Goal: Task Accomplishment & Management: Manage account settings

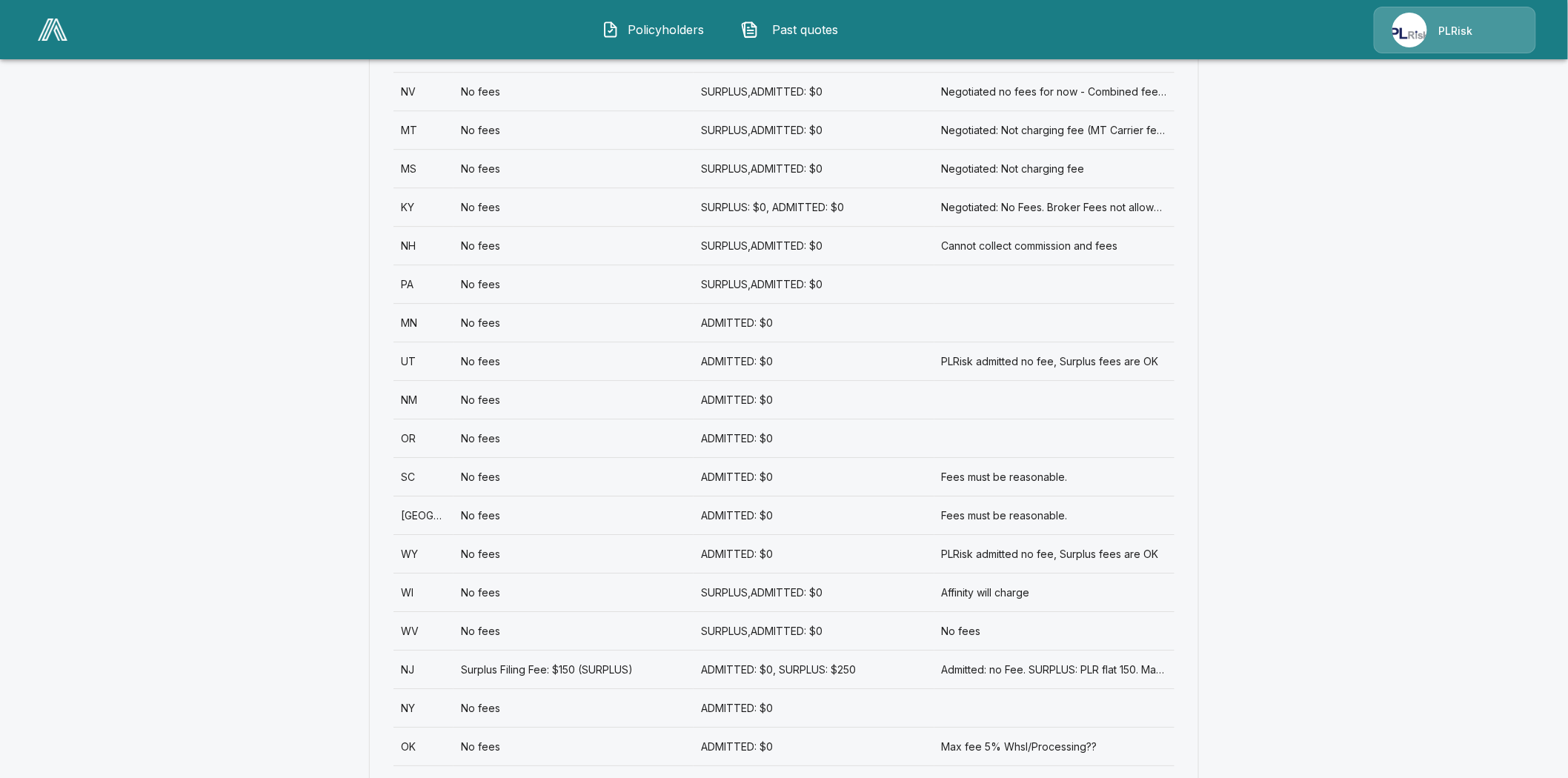
scroll to position [1812, 0]
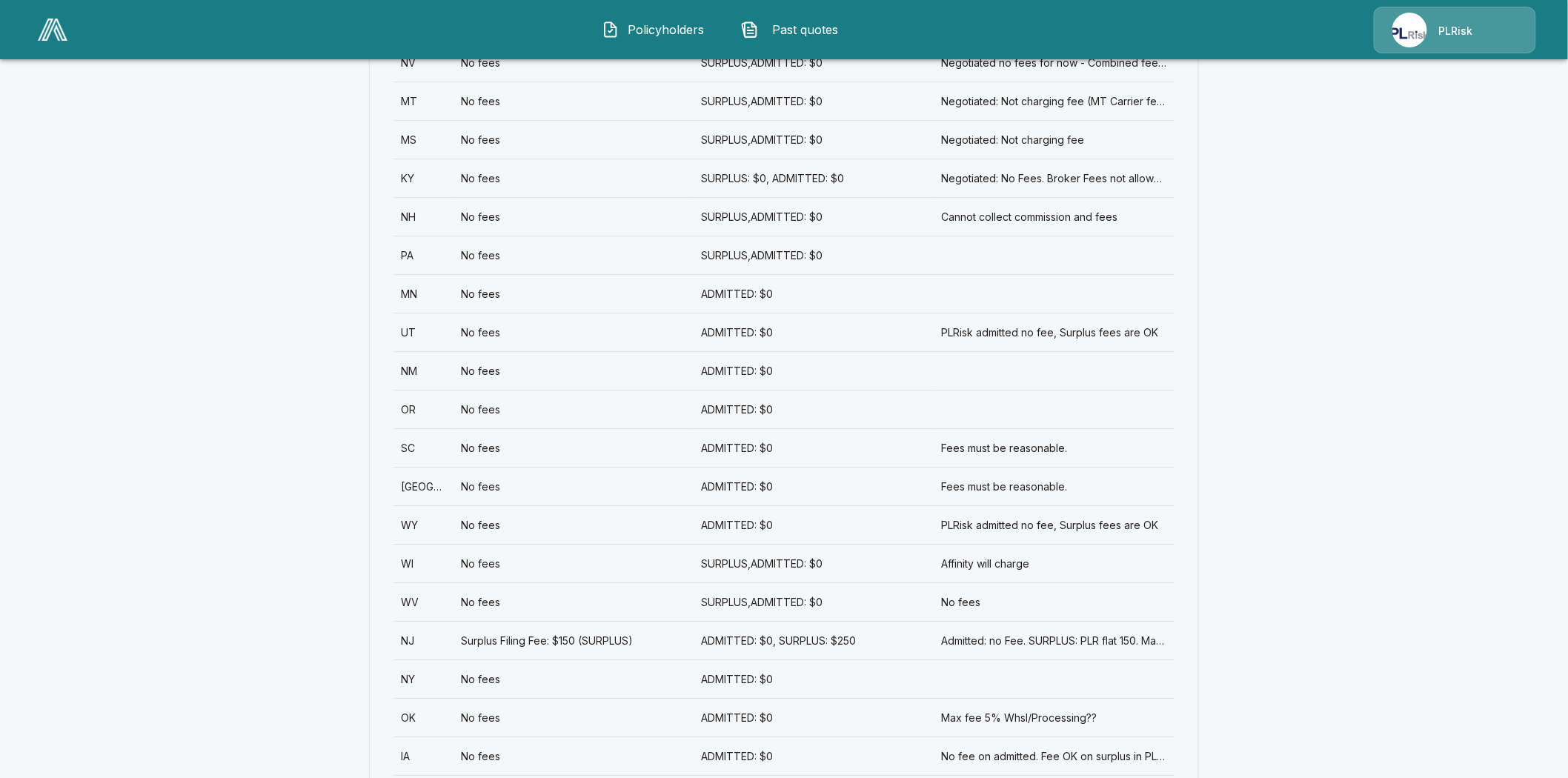
click at [416, 506] on div "WY" at bounding box center [424, 525] width 60 height 39
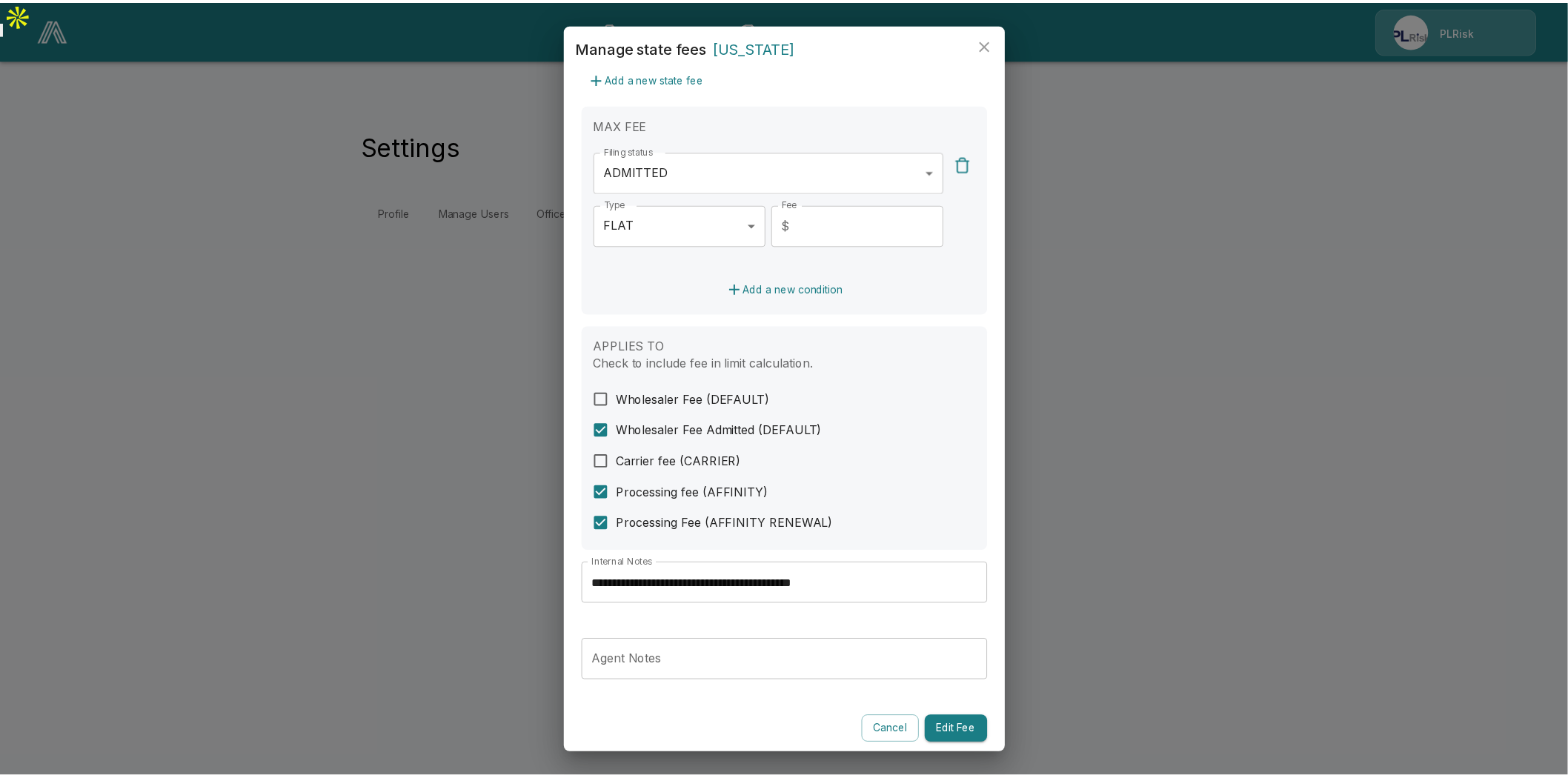
scroll to position [349, 0]
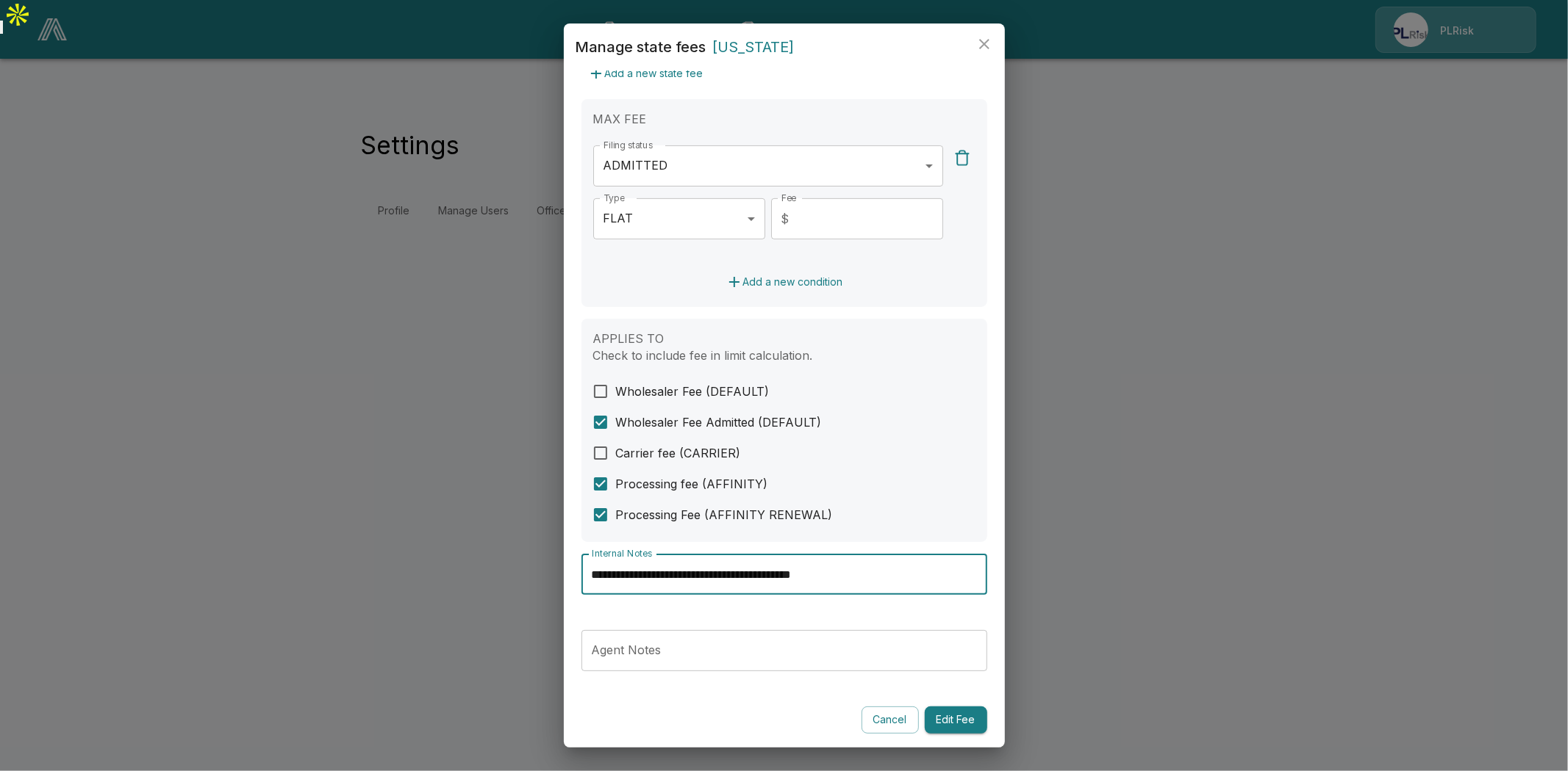
click at [685, 575] on input "**********" at bounding box center [784, 574] width 405 height 41
click at [977, 40] on icon "close" at bounding box center [984, 43] width 17 height 17
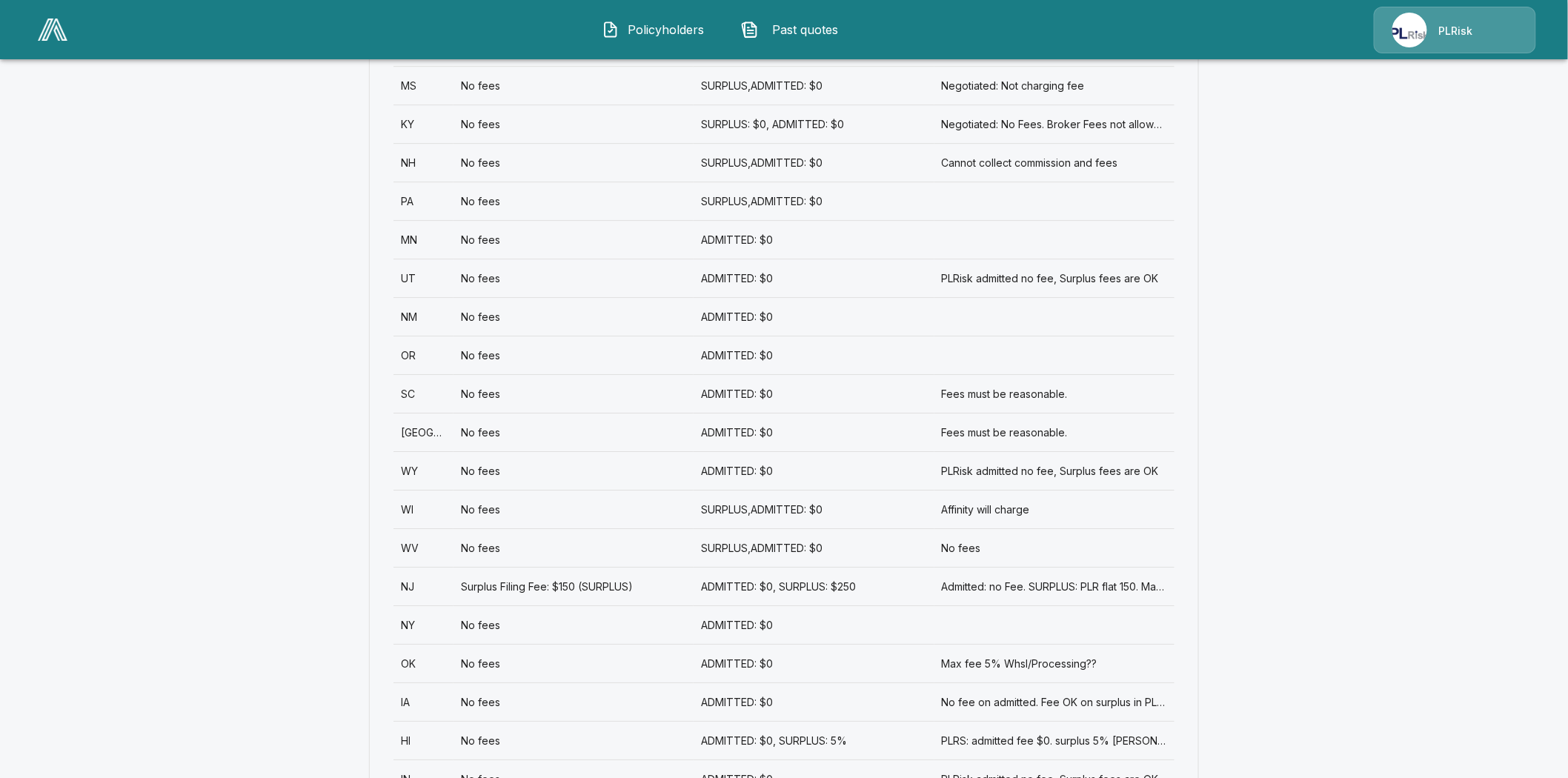
scroll to position [1895, 0]
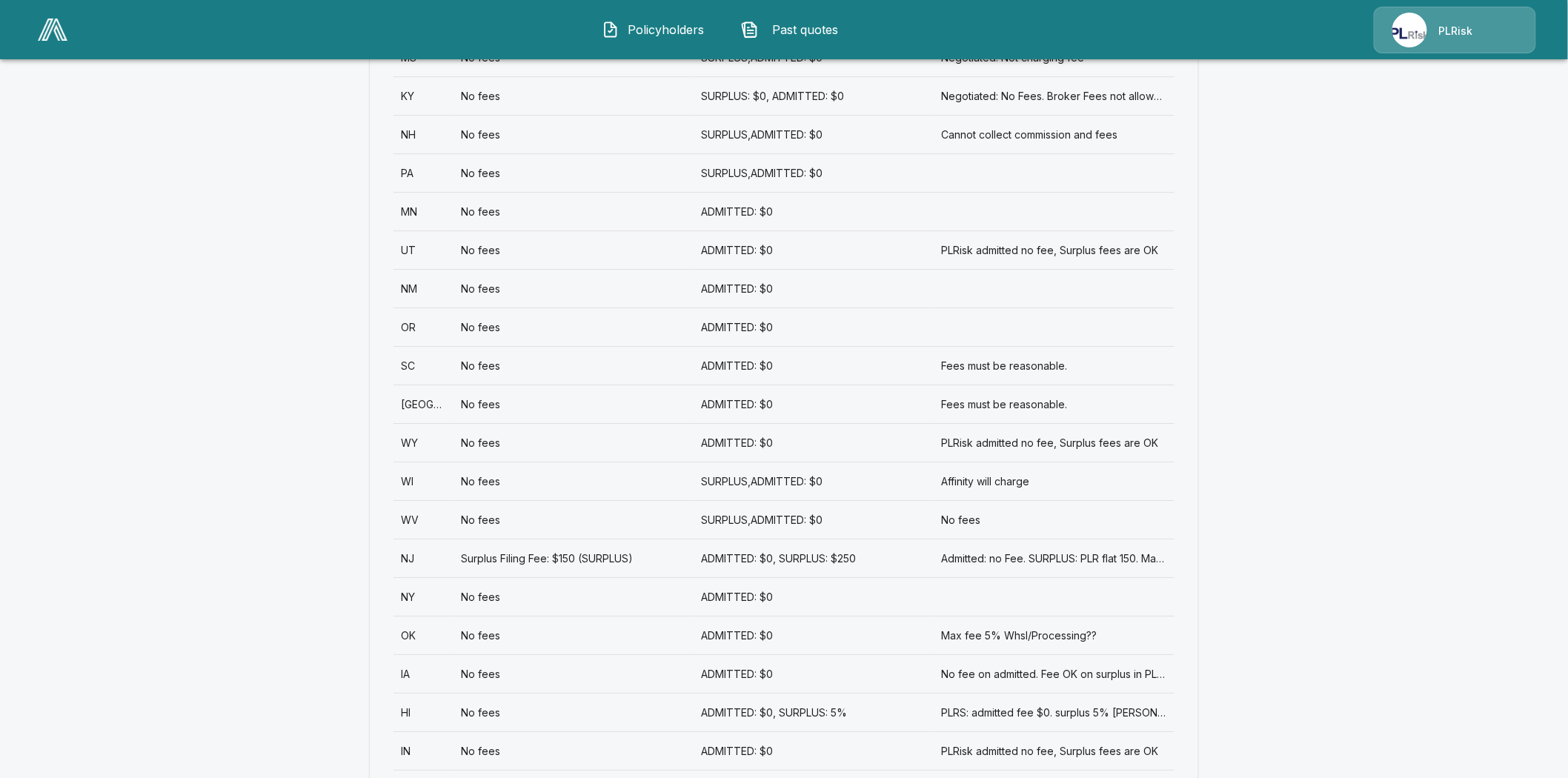
click at [412, 462] on div "WI" at bounding box center [424, 481] width 60 height 39
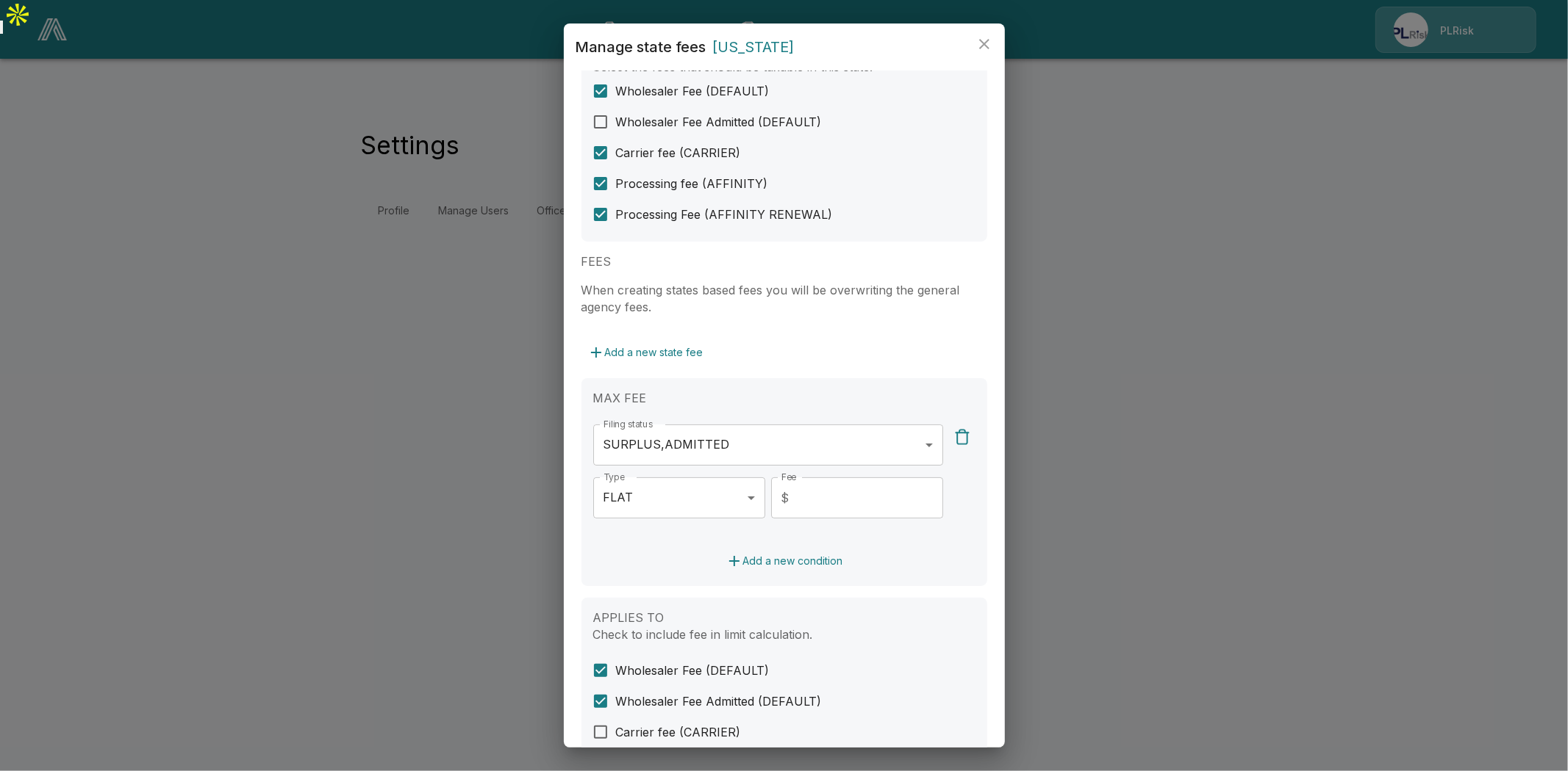
scroll to position [346, 0]
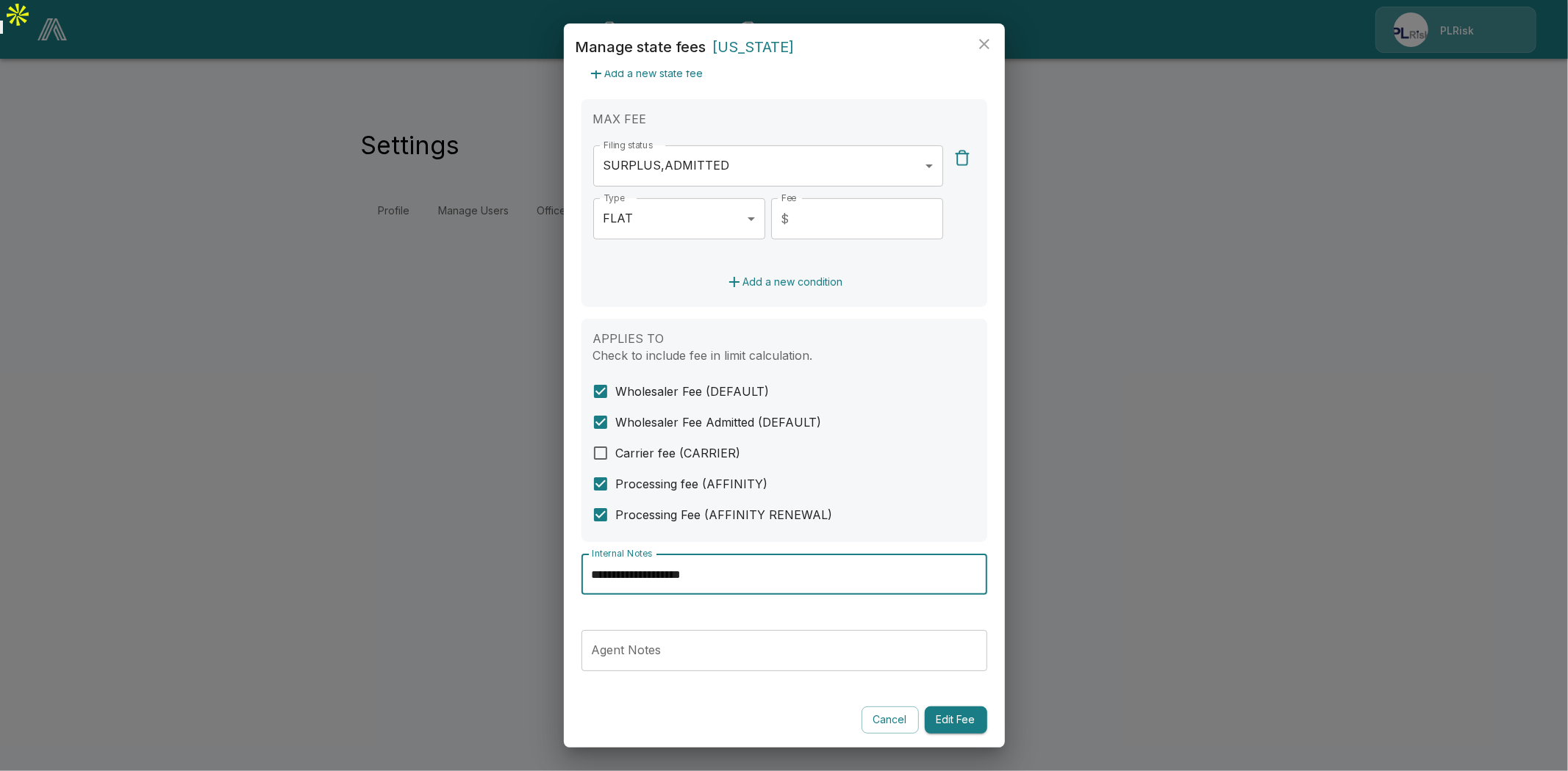
click at [685, 569] on input "**********" at bounding box center [784, 574] width 405 height 41
click at [983, 48] on icon "close" at bounding box center [984, 43] width 17 height 17
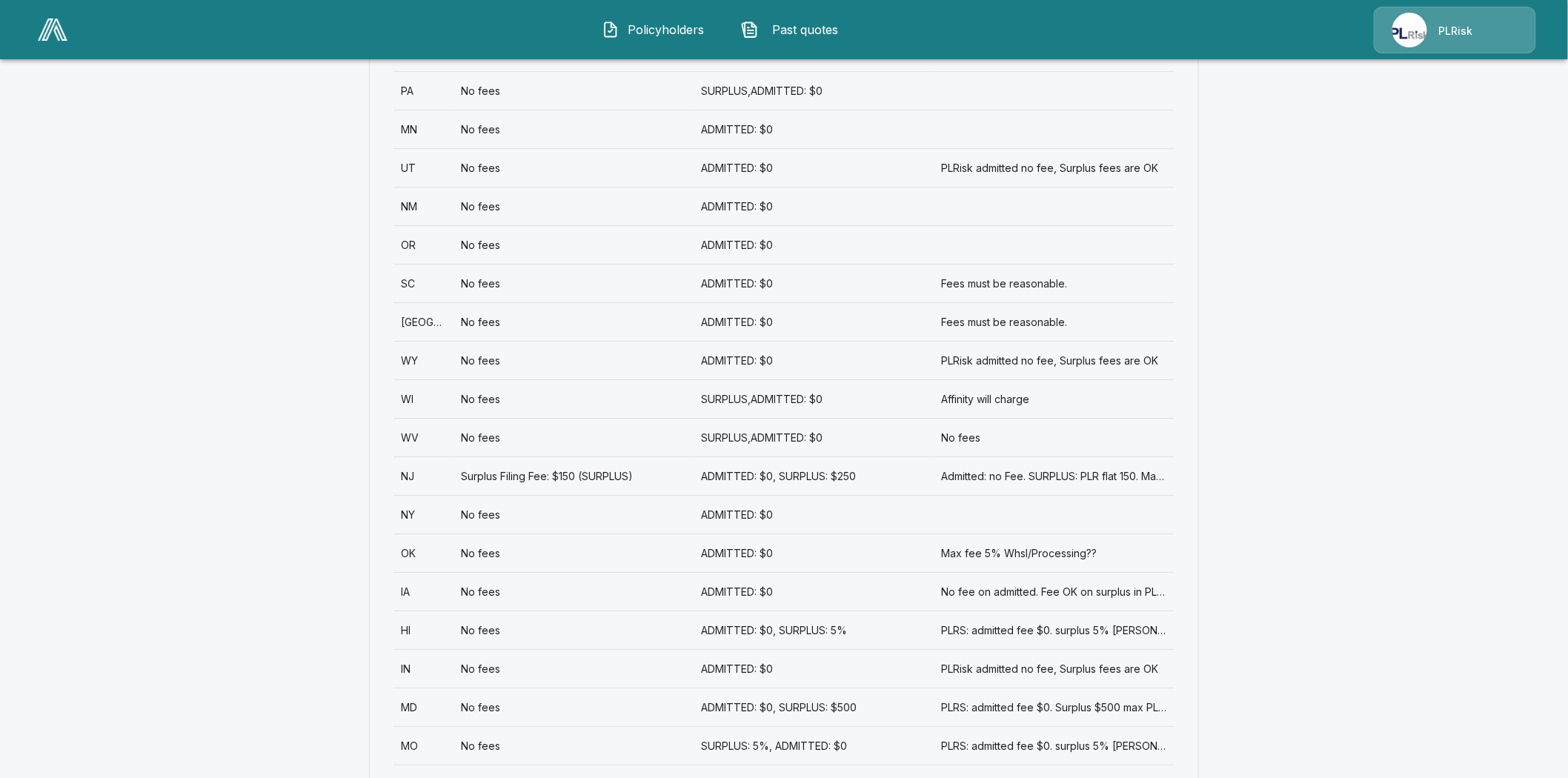
scroll to position [2010, 0]
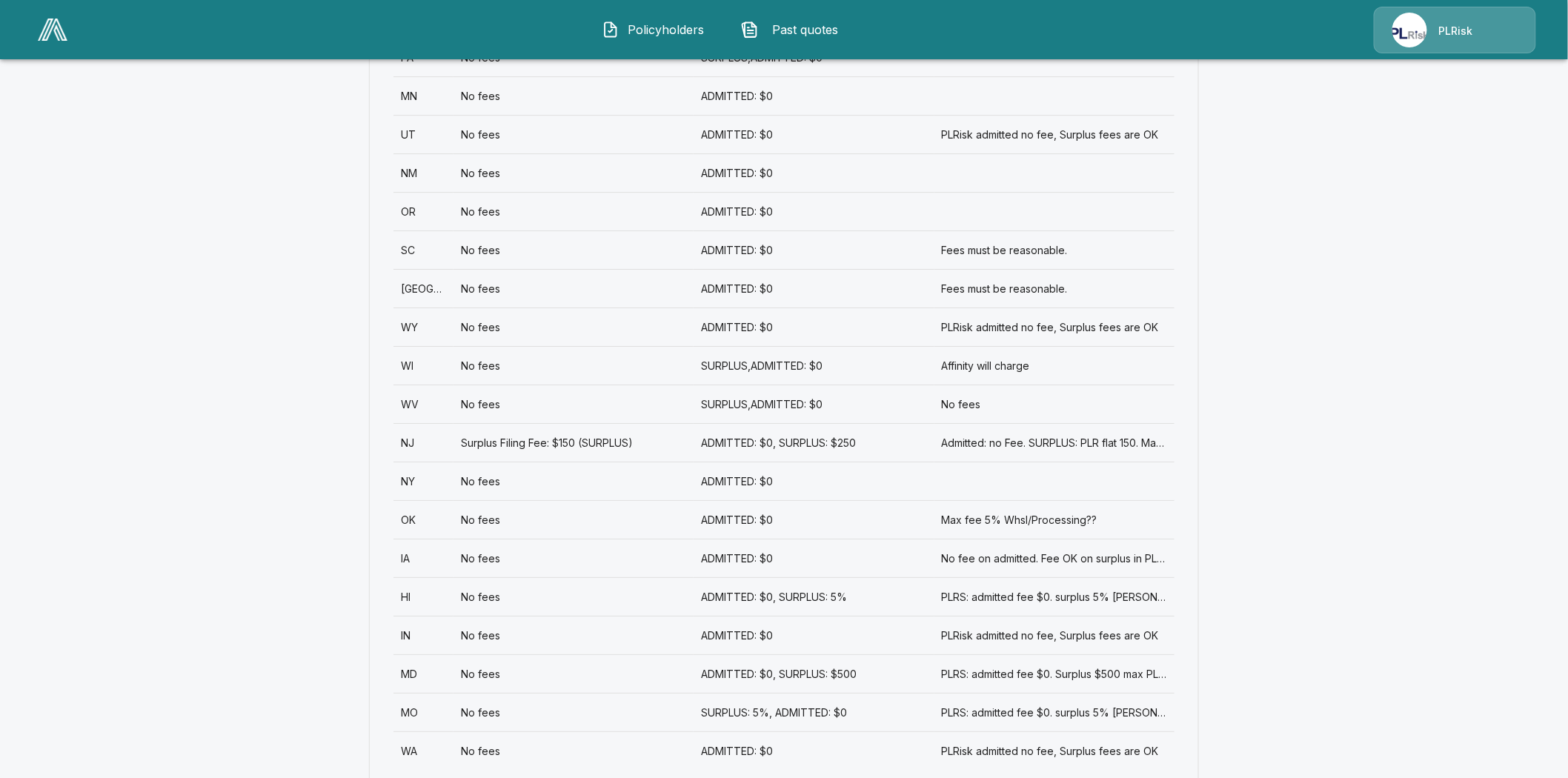
click at [409, 385] on div "WV" at bounding box center [424, 404] width 60 height 39
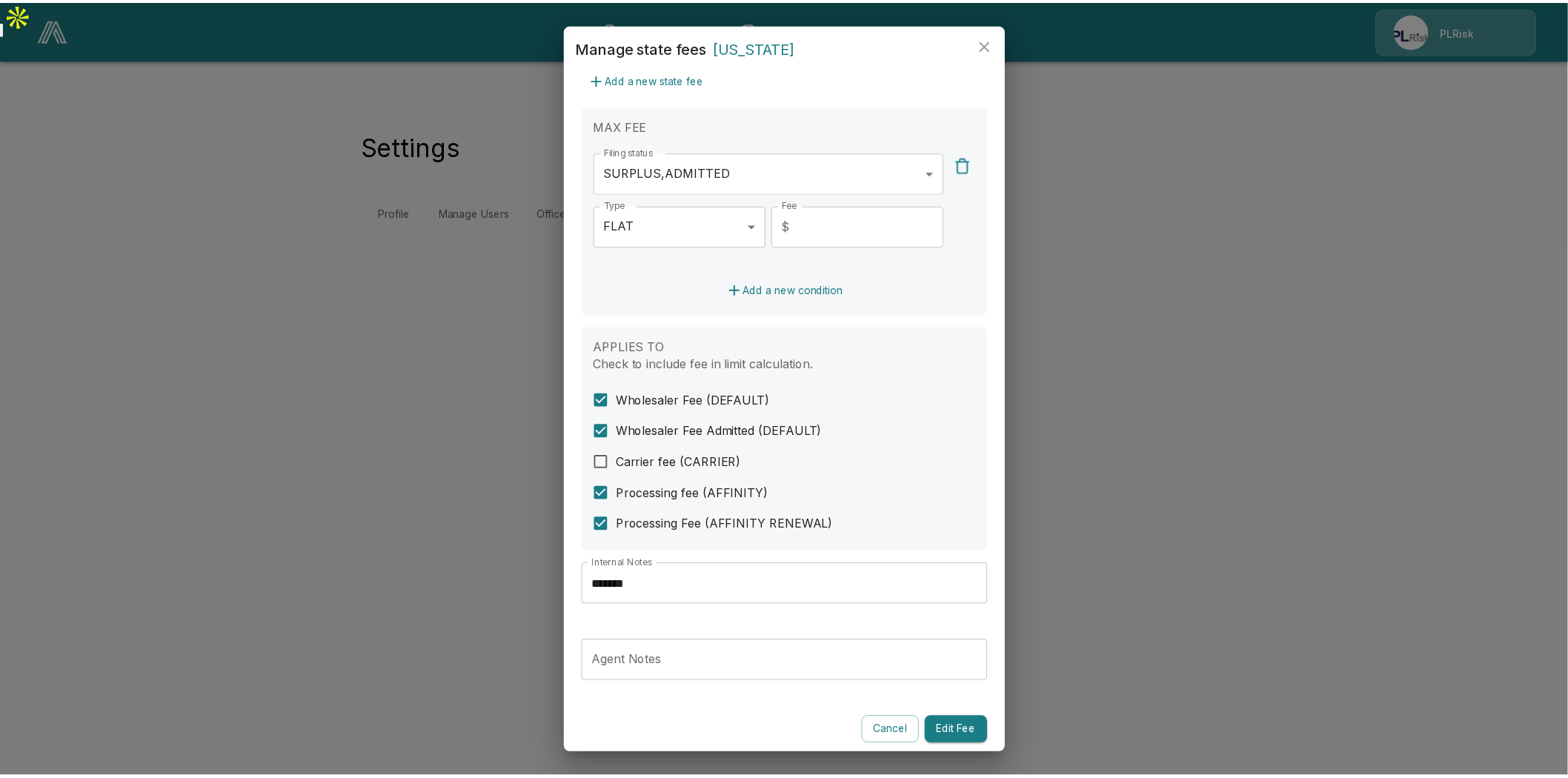
scroll to position [349, 0]
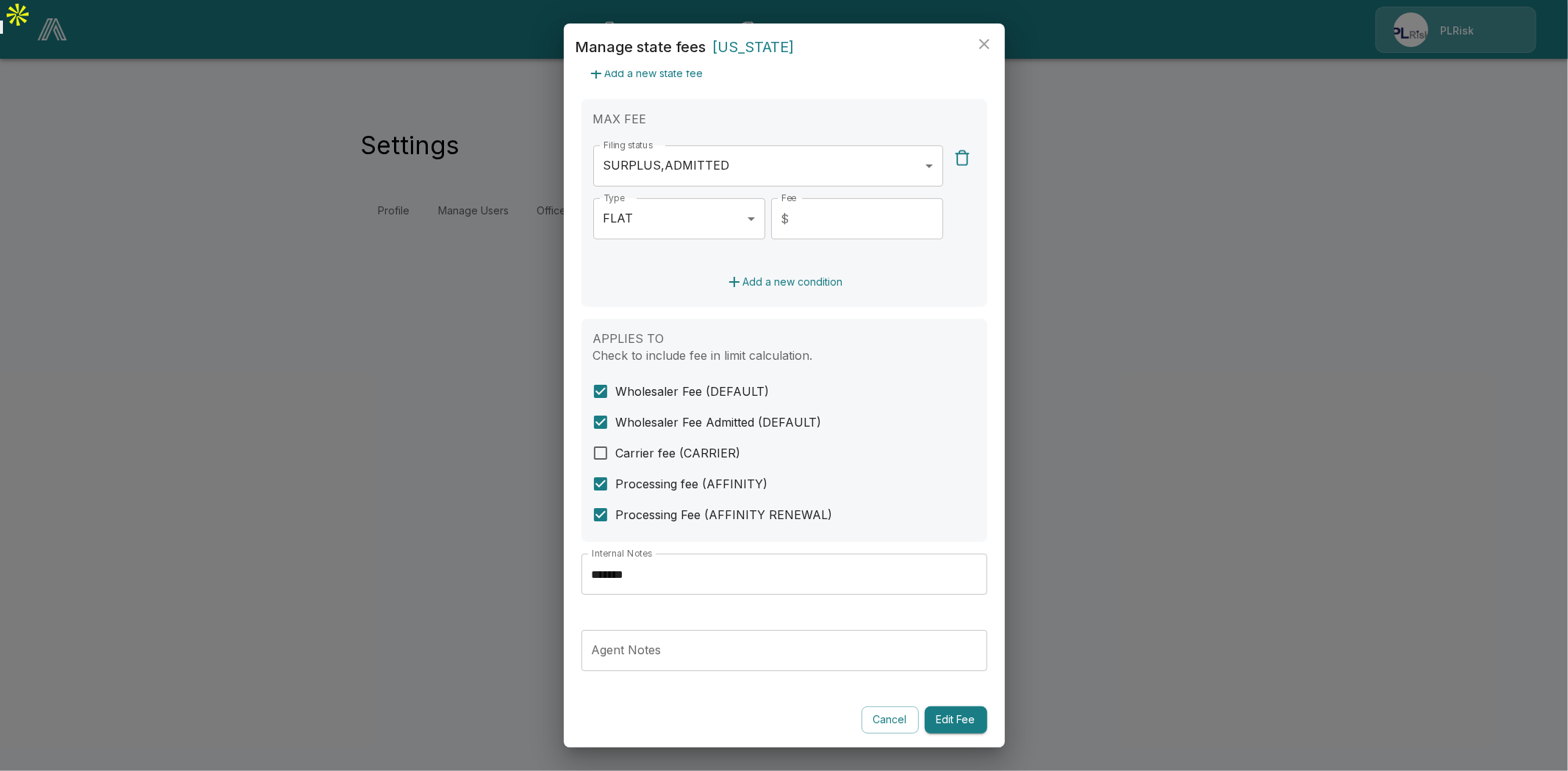
click at [615, 576] on input "*******" at bounding box center [784, 574] width 405 height 41
click at [989, 42] on icon "close" at bounding box center [984, 43] width 17 height 17
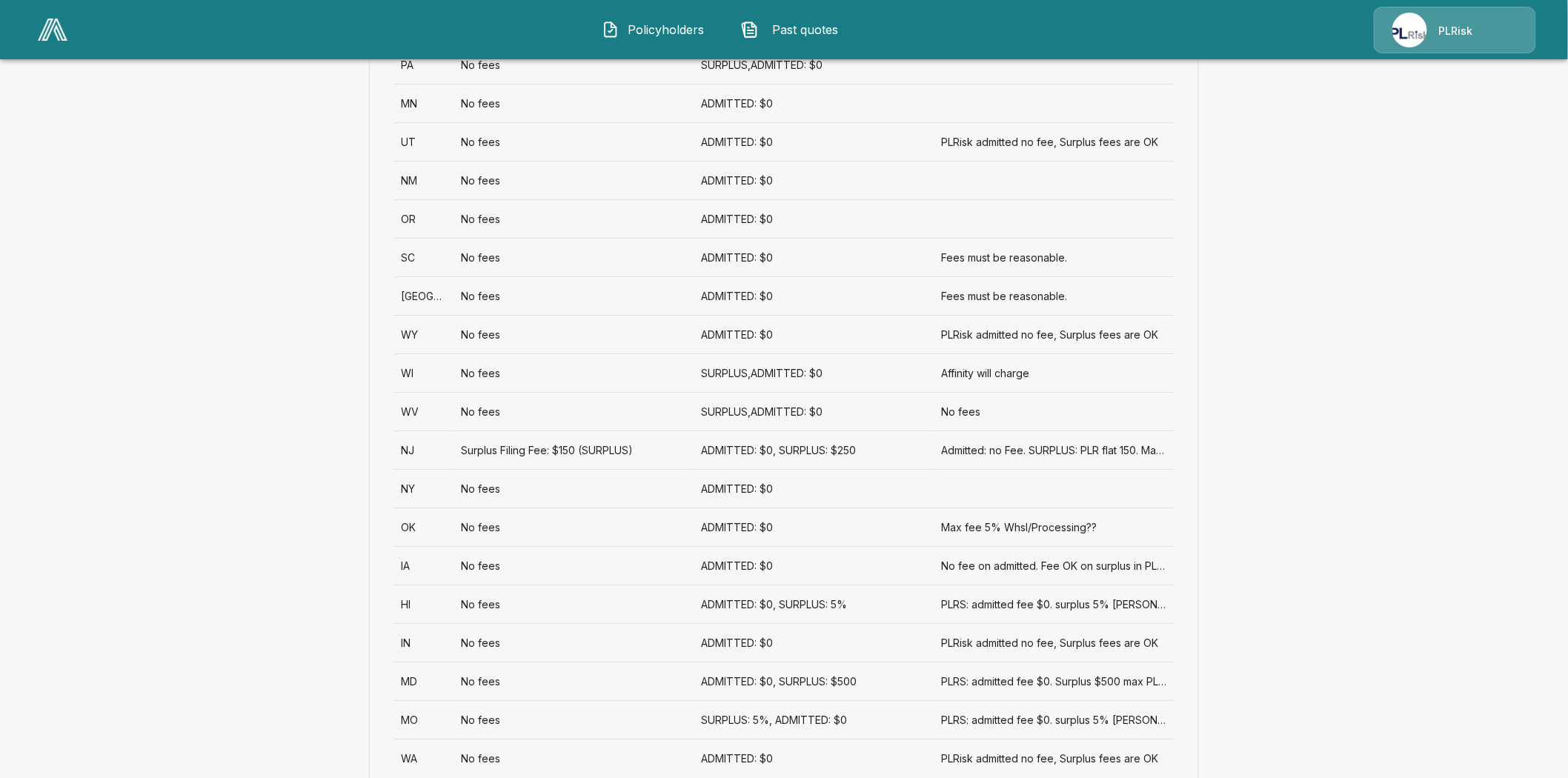
scroll to position [2010, 0]
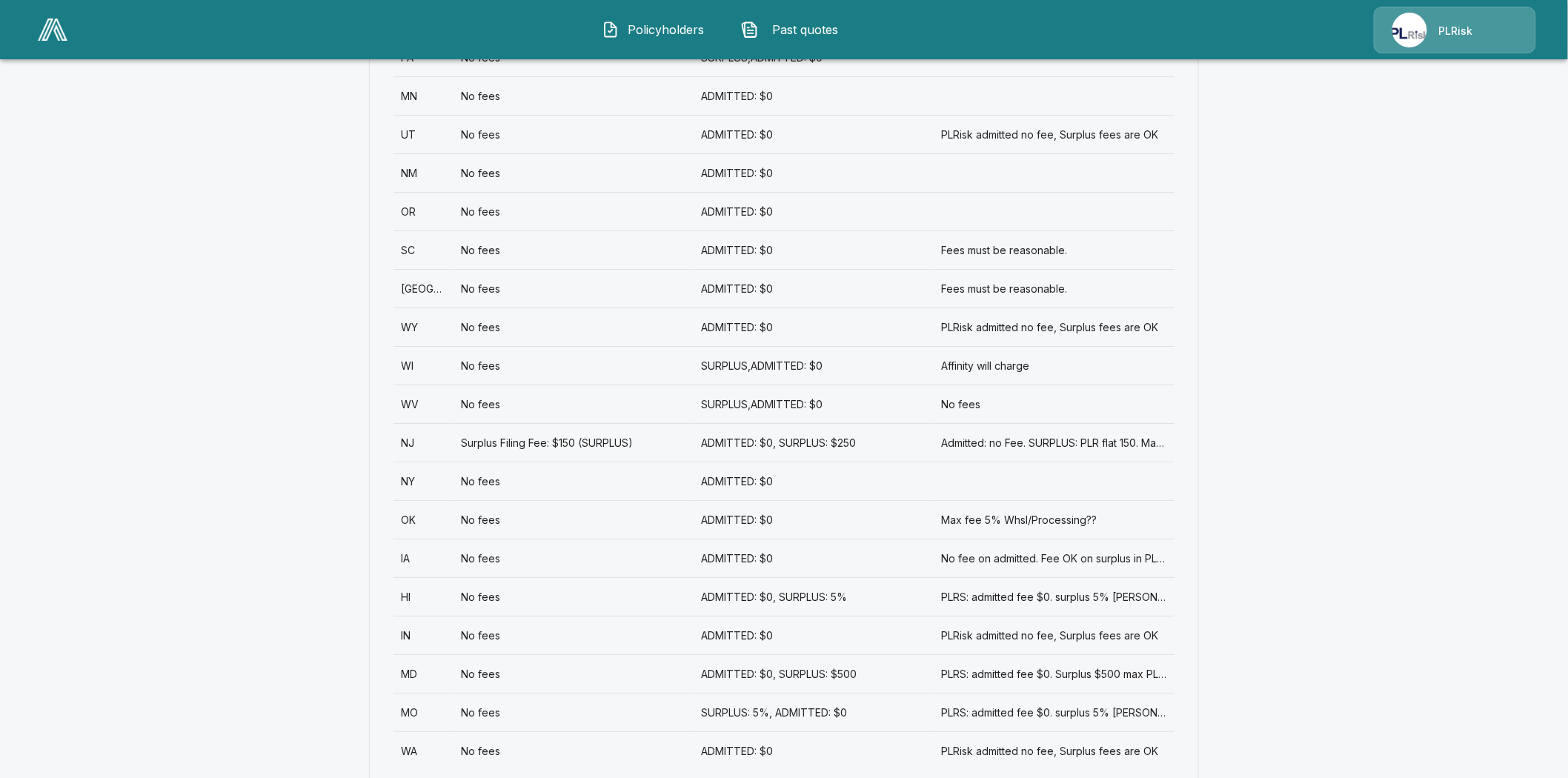
click at [413, 423] on div "NJ" at bounding box center [424, 442] width 60 height 39
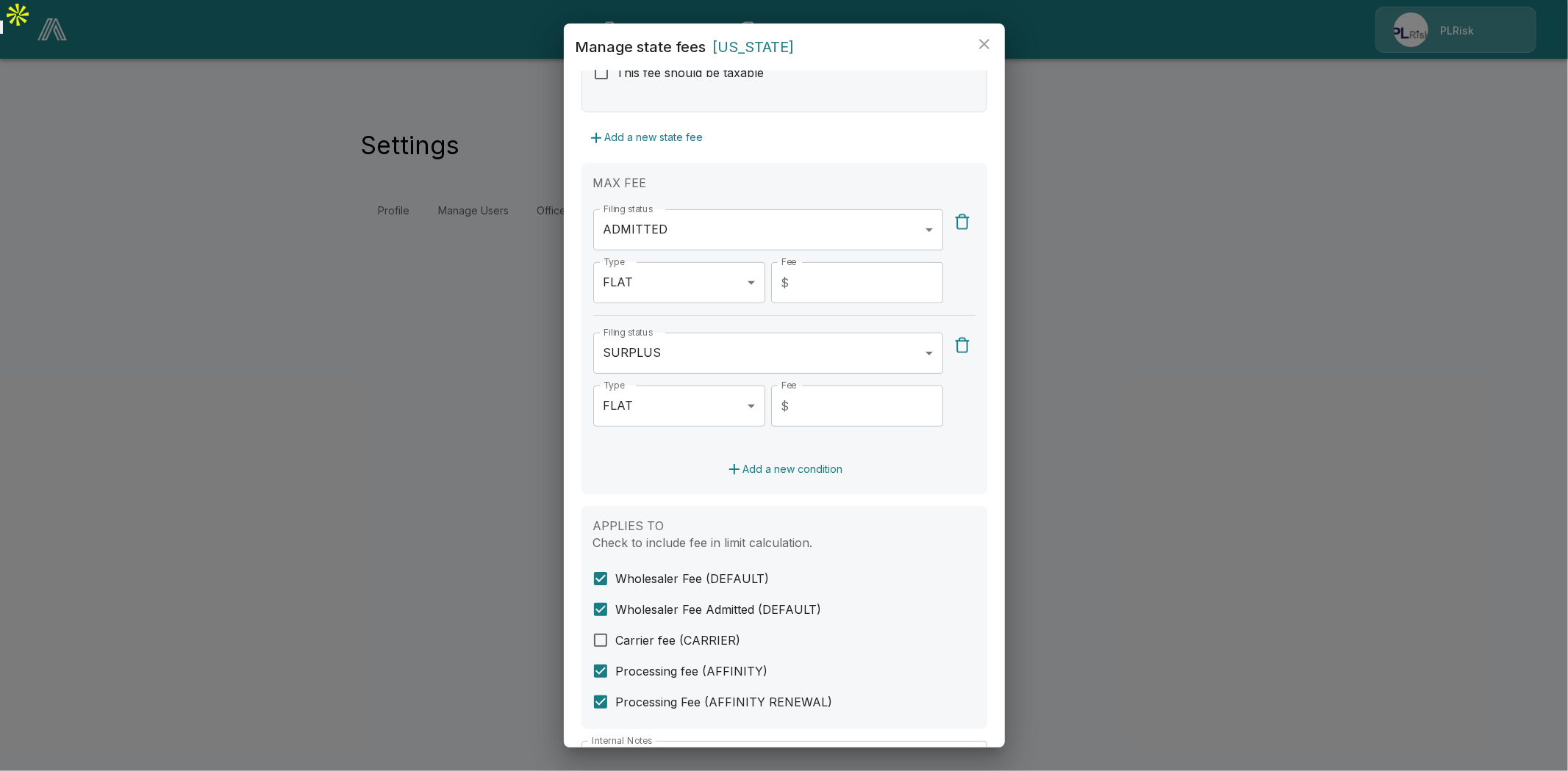
scroll to position [721, 0]
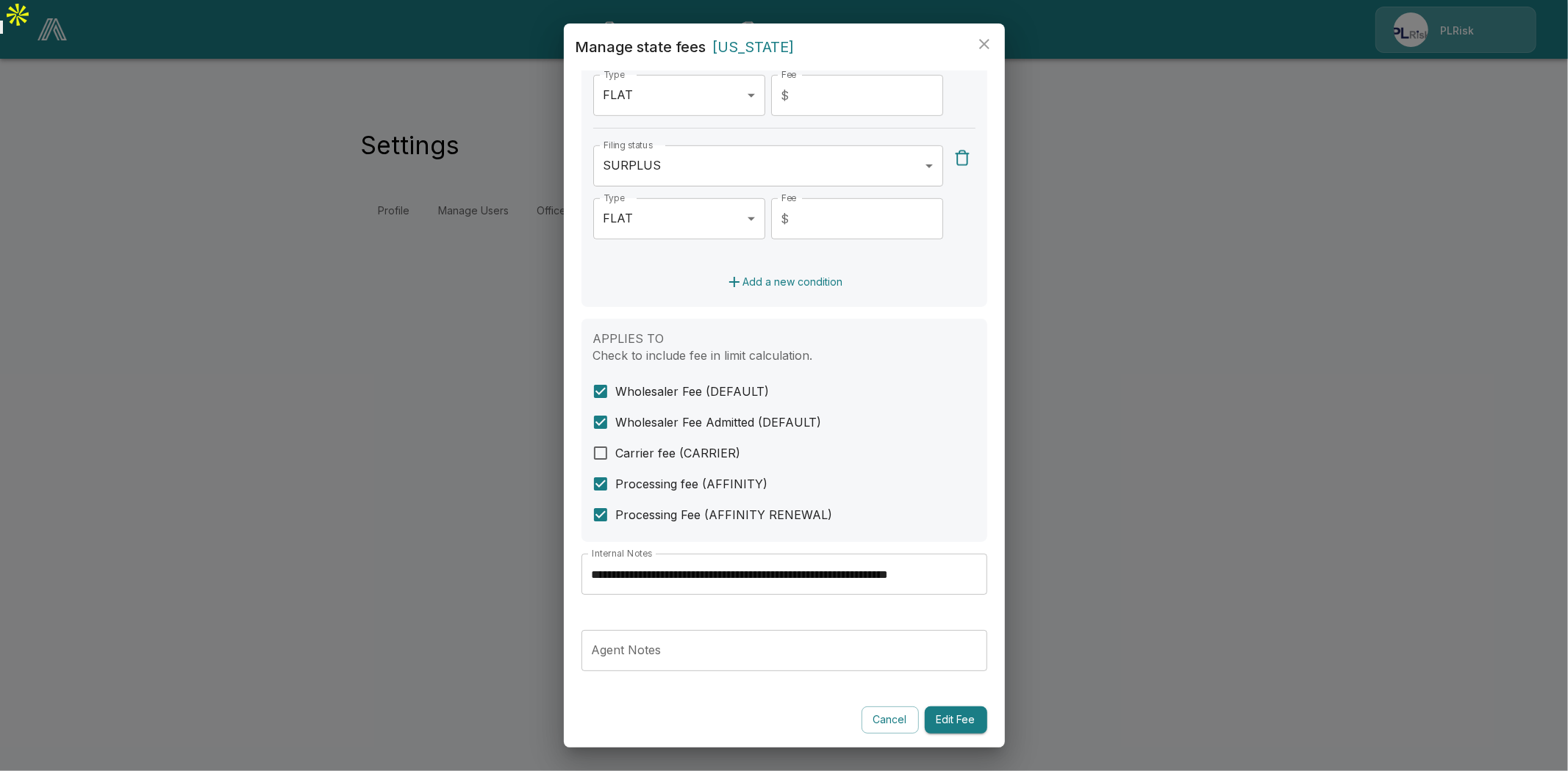
click at [864, 574] on input "**********" at bounding box center [784, 574] width 405 height 41
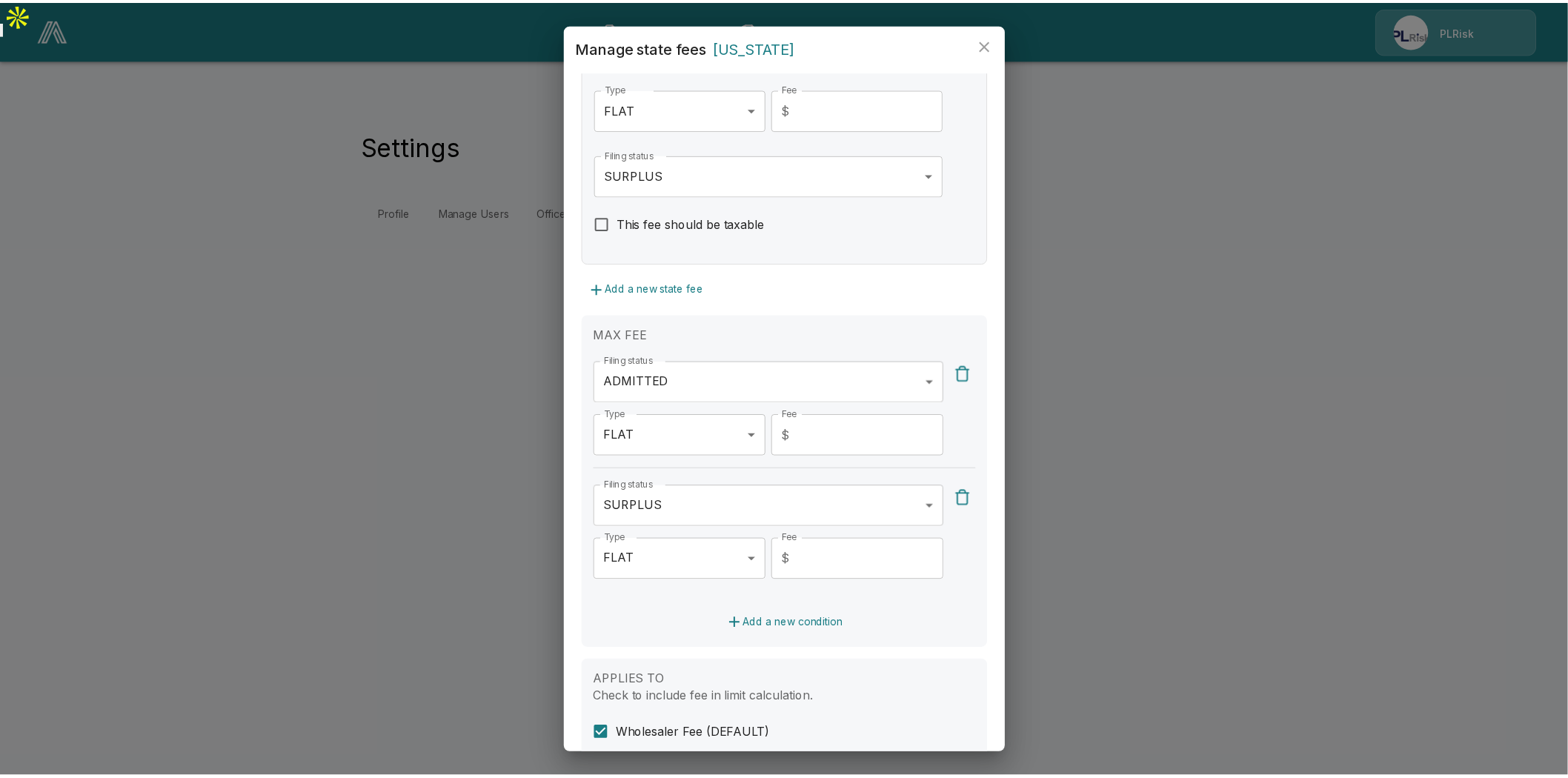
scroll to position [397, 0]
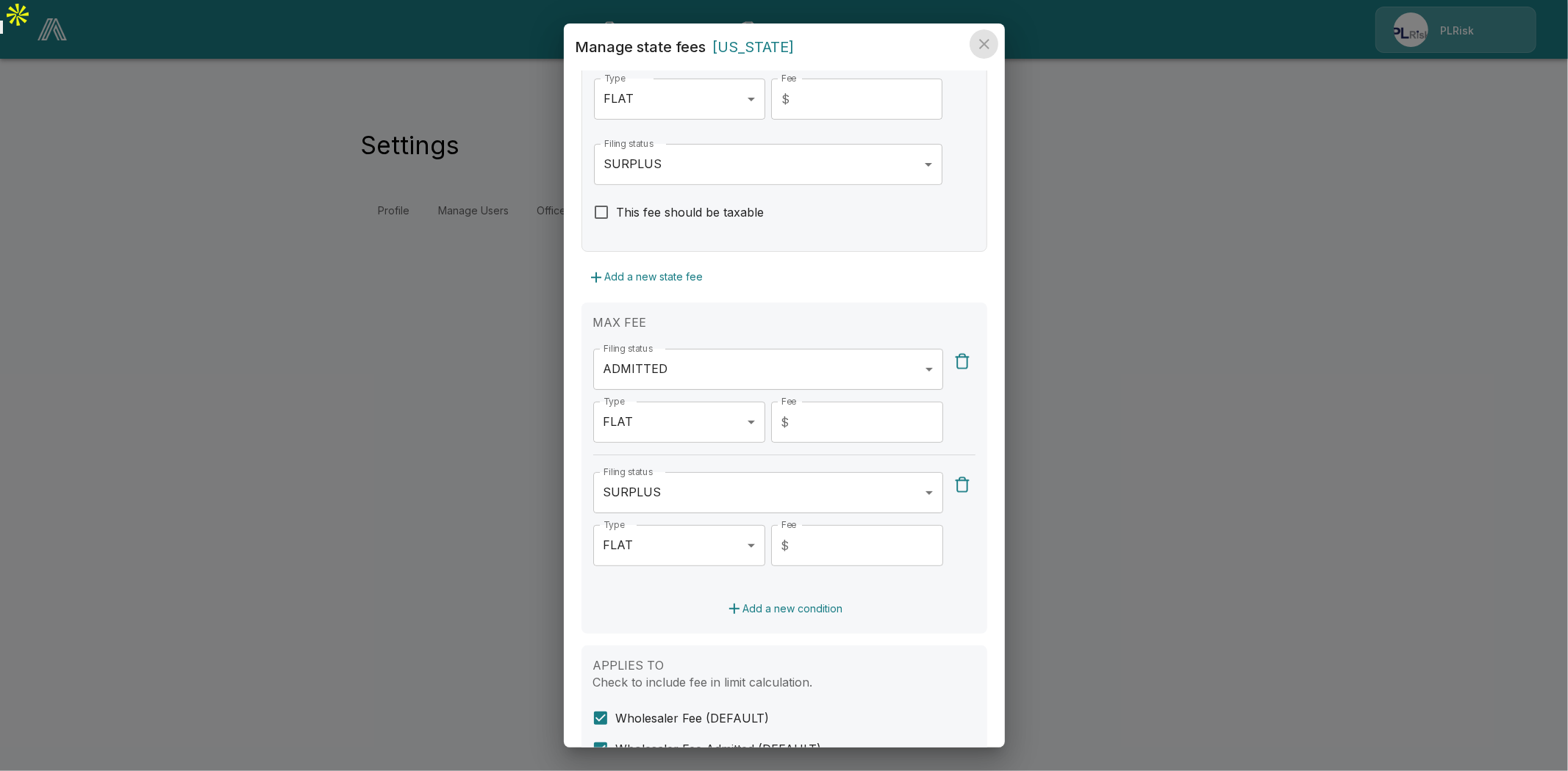
click at [983, 39] on icon "close" at bounding box center [984, 43] width 17 height 17
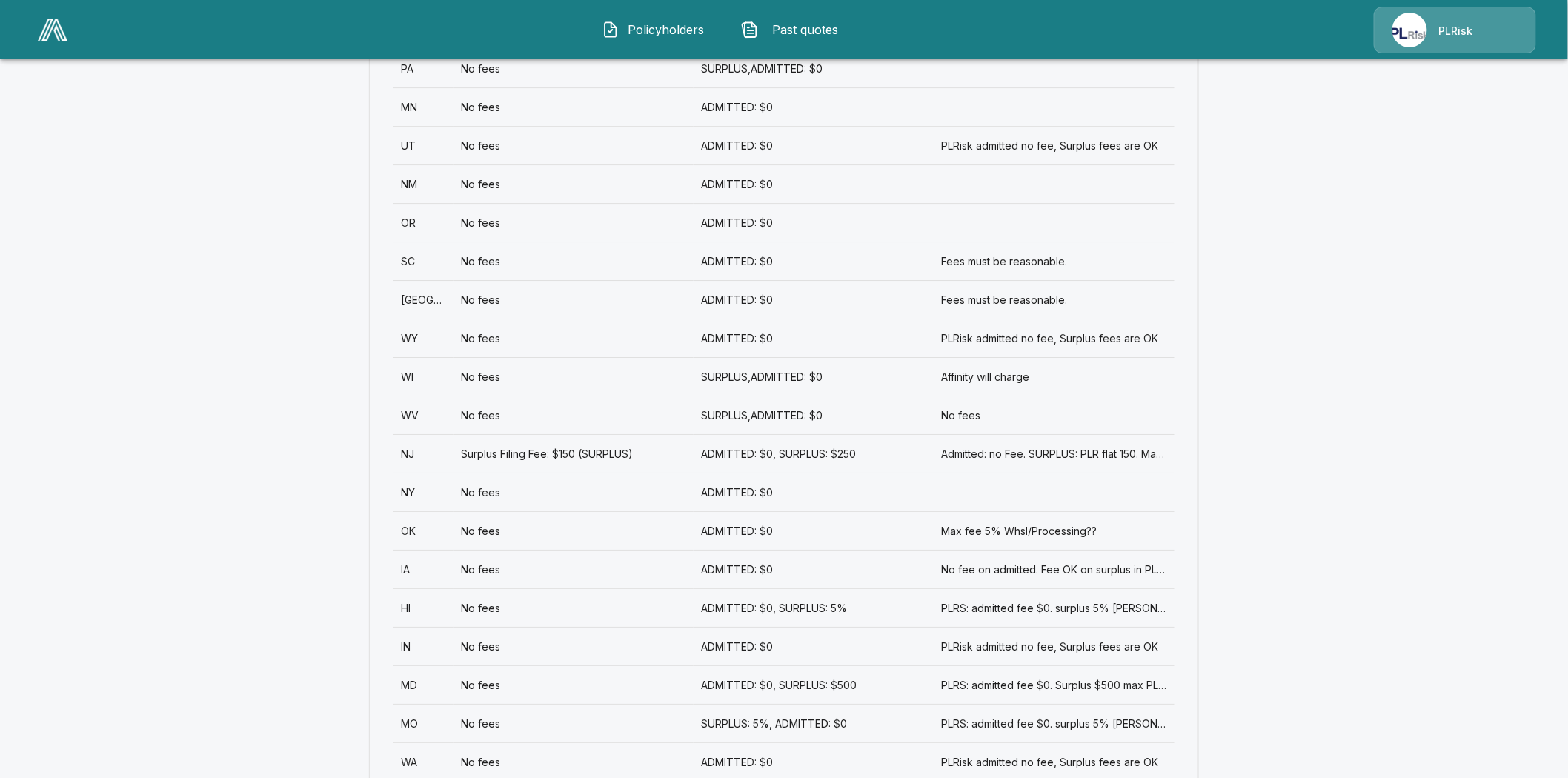
scroll to position [2010, 0]
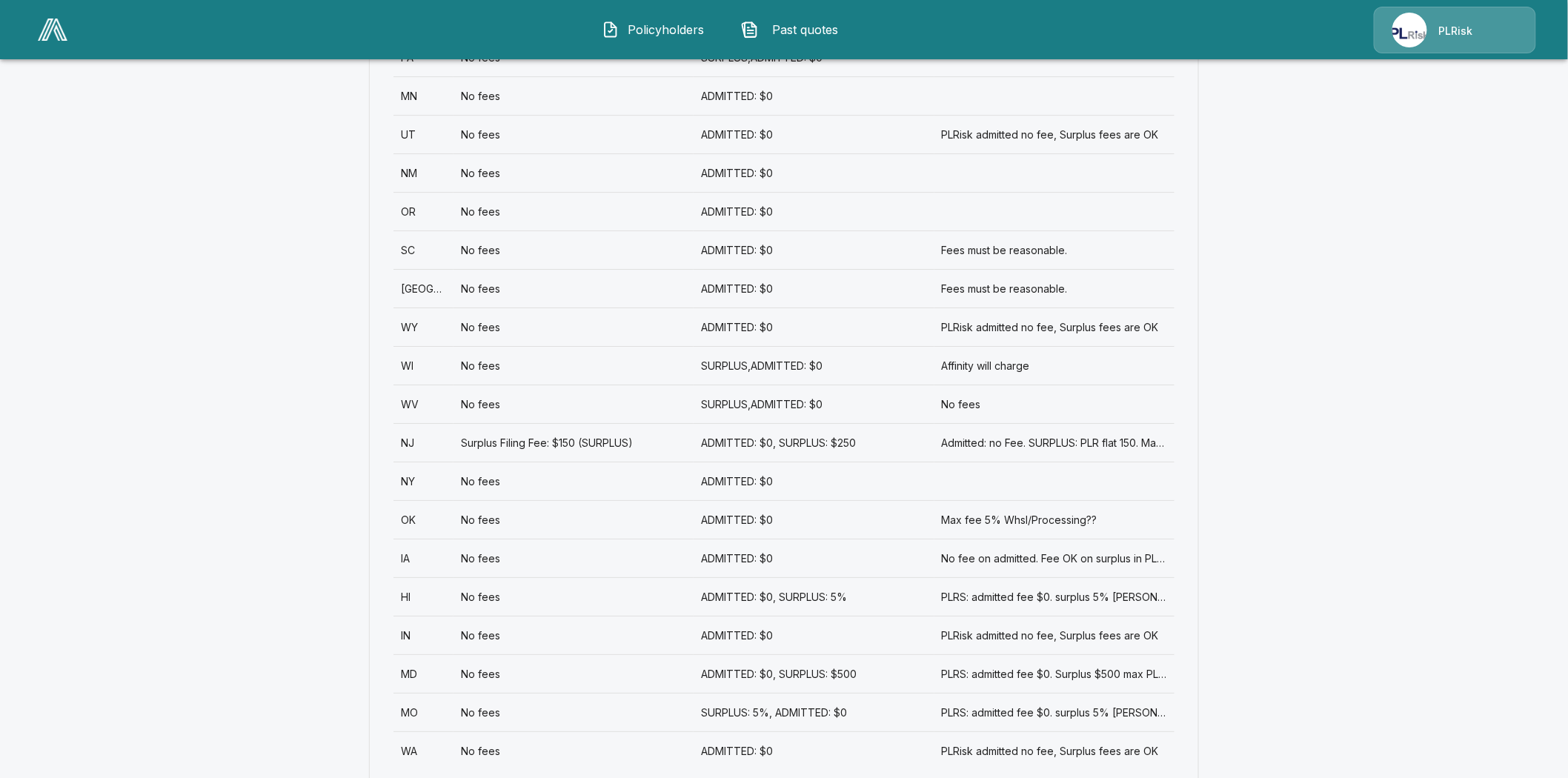
click at [410, 462] on div "NY" at bounding box center [424, 481] width 60 height 39
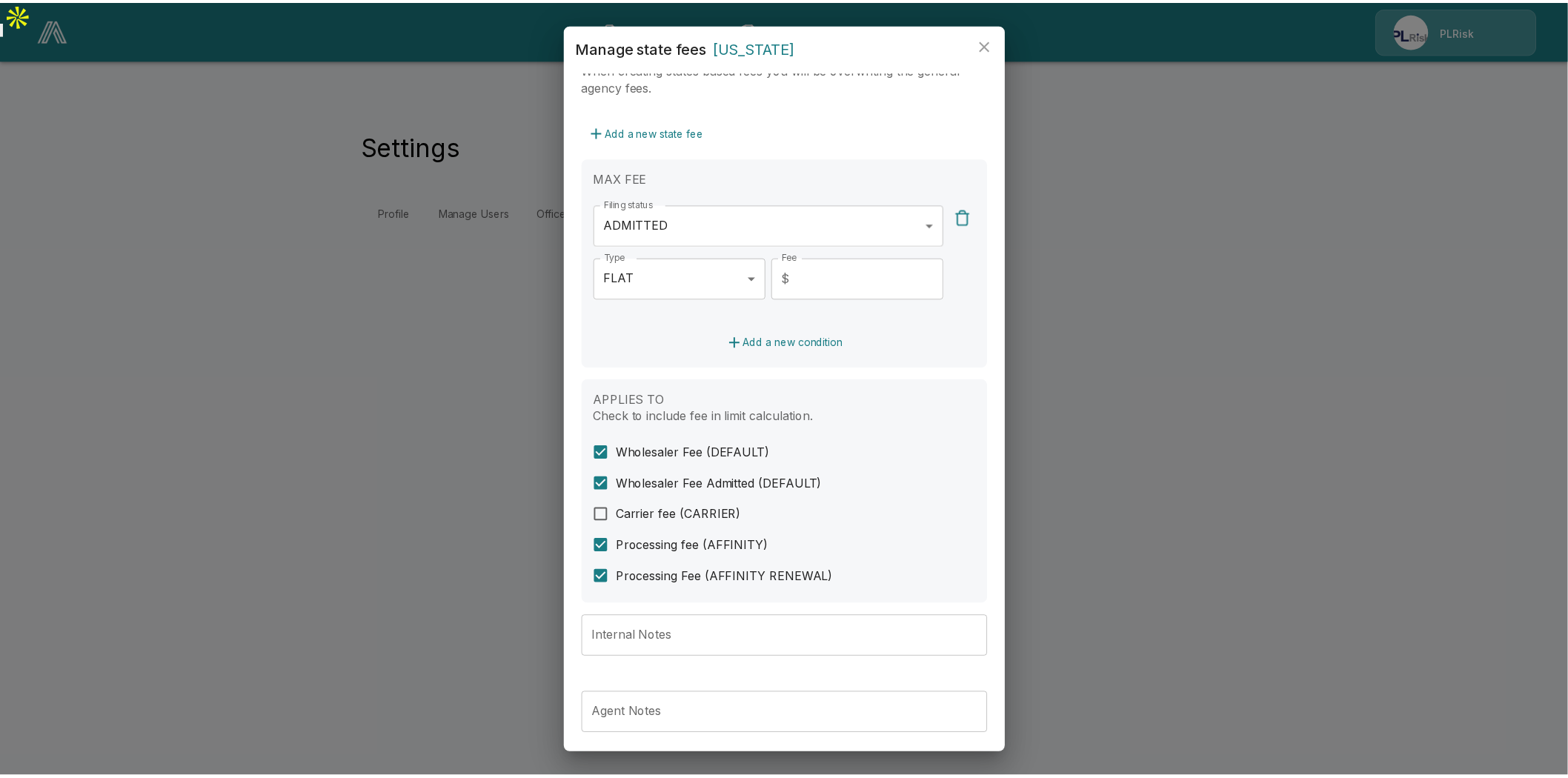
scroll to position [329, 0]
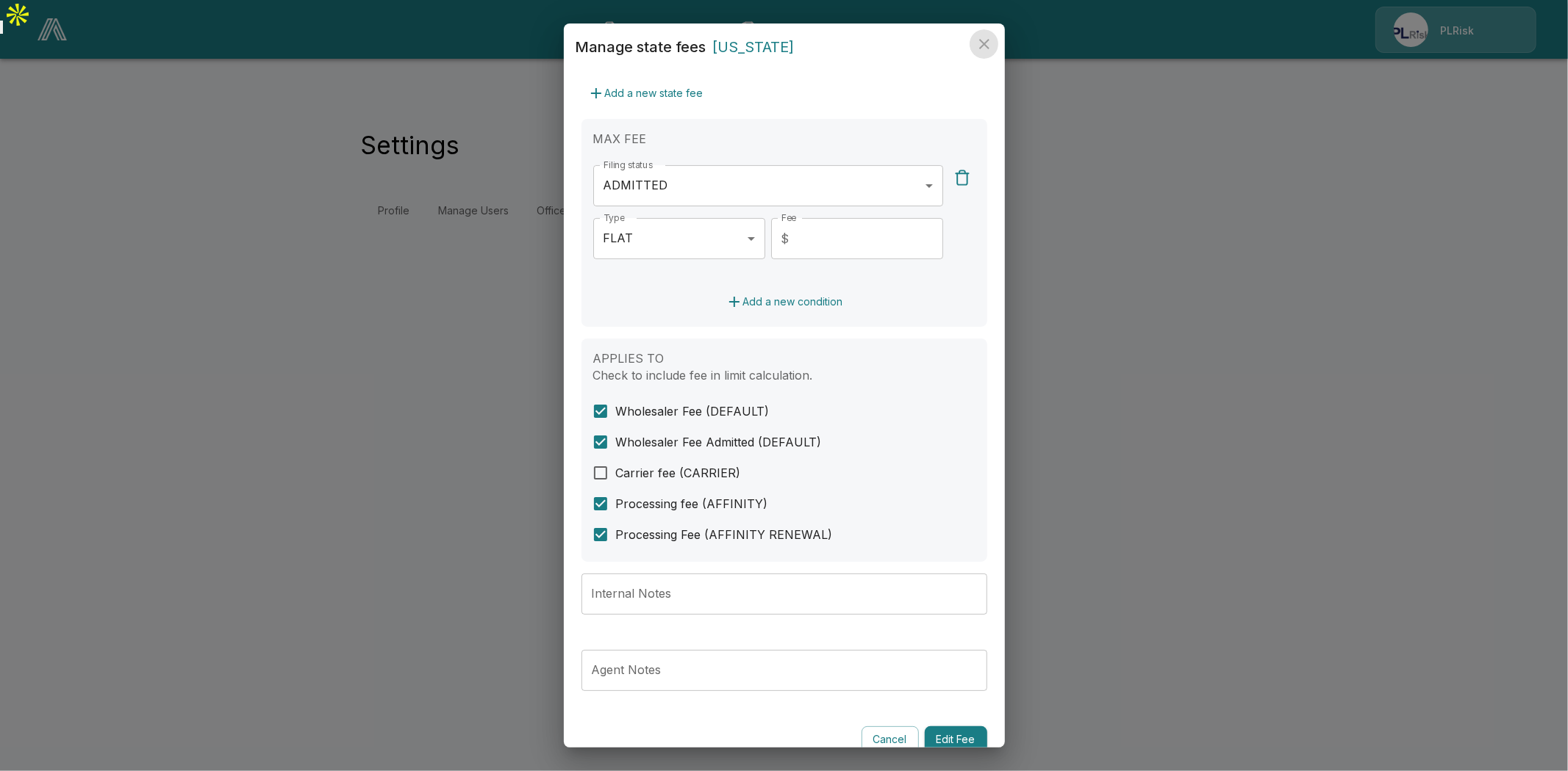
click at [992, 43] on icon "close" at bounding box center [984, 43] width 17 height 17
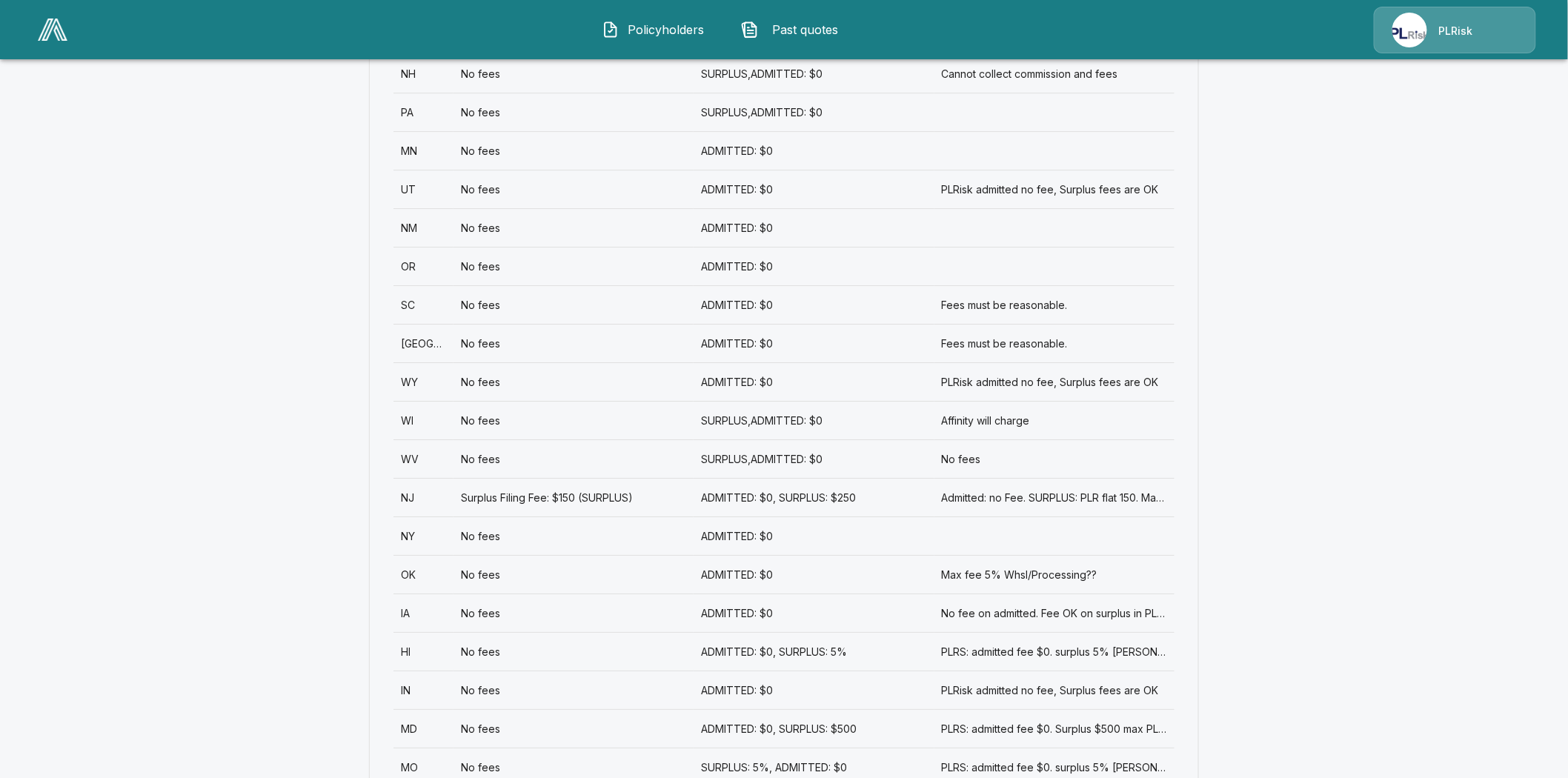
scroll to position [2010, 0]
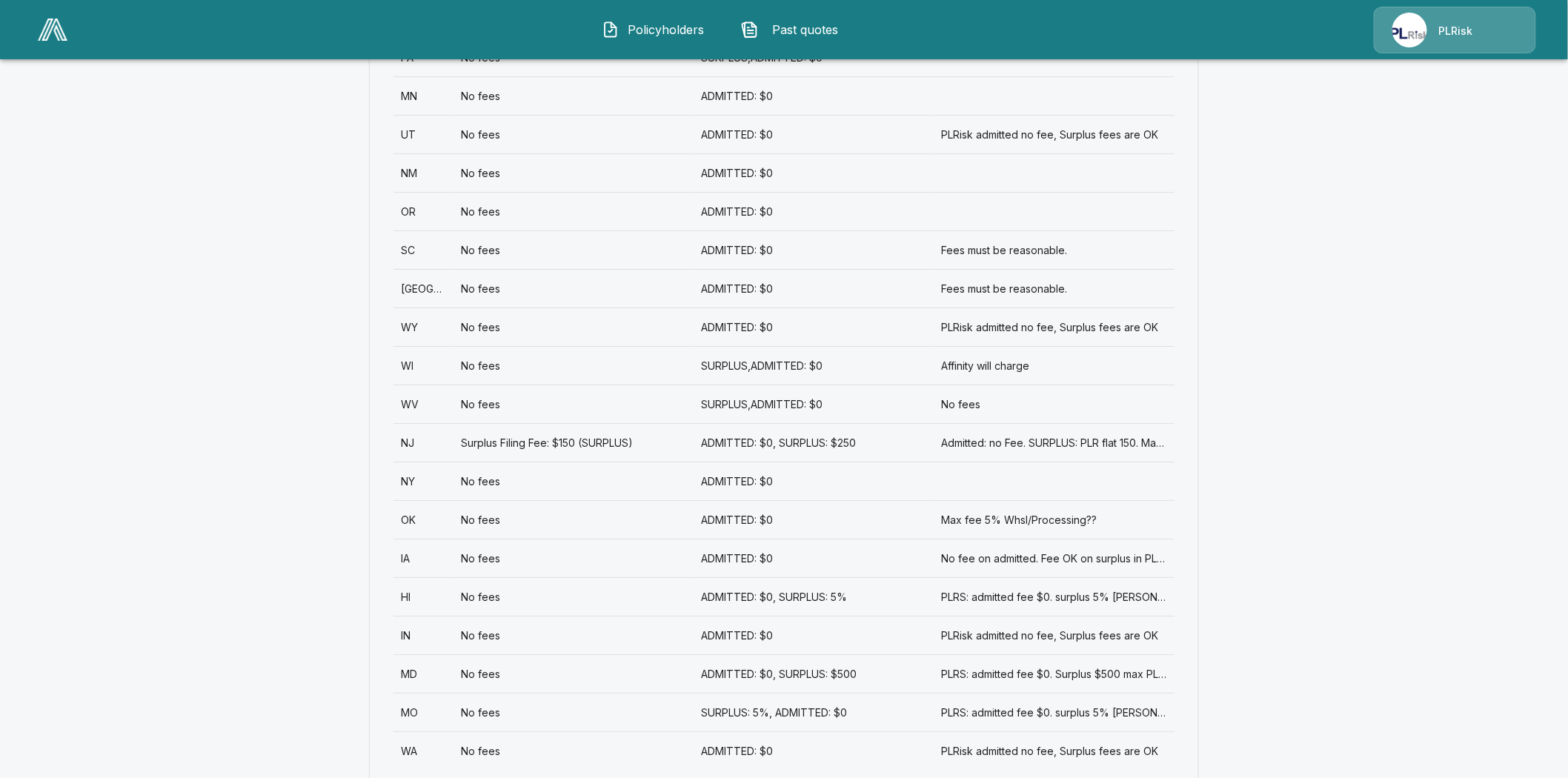
click at [417, 501] on div "OK" at bounding box center [424, 520] width 60 height 39
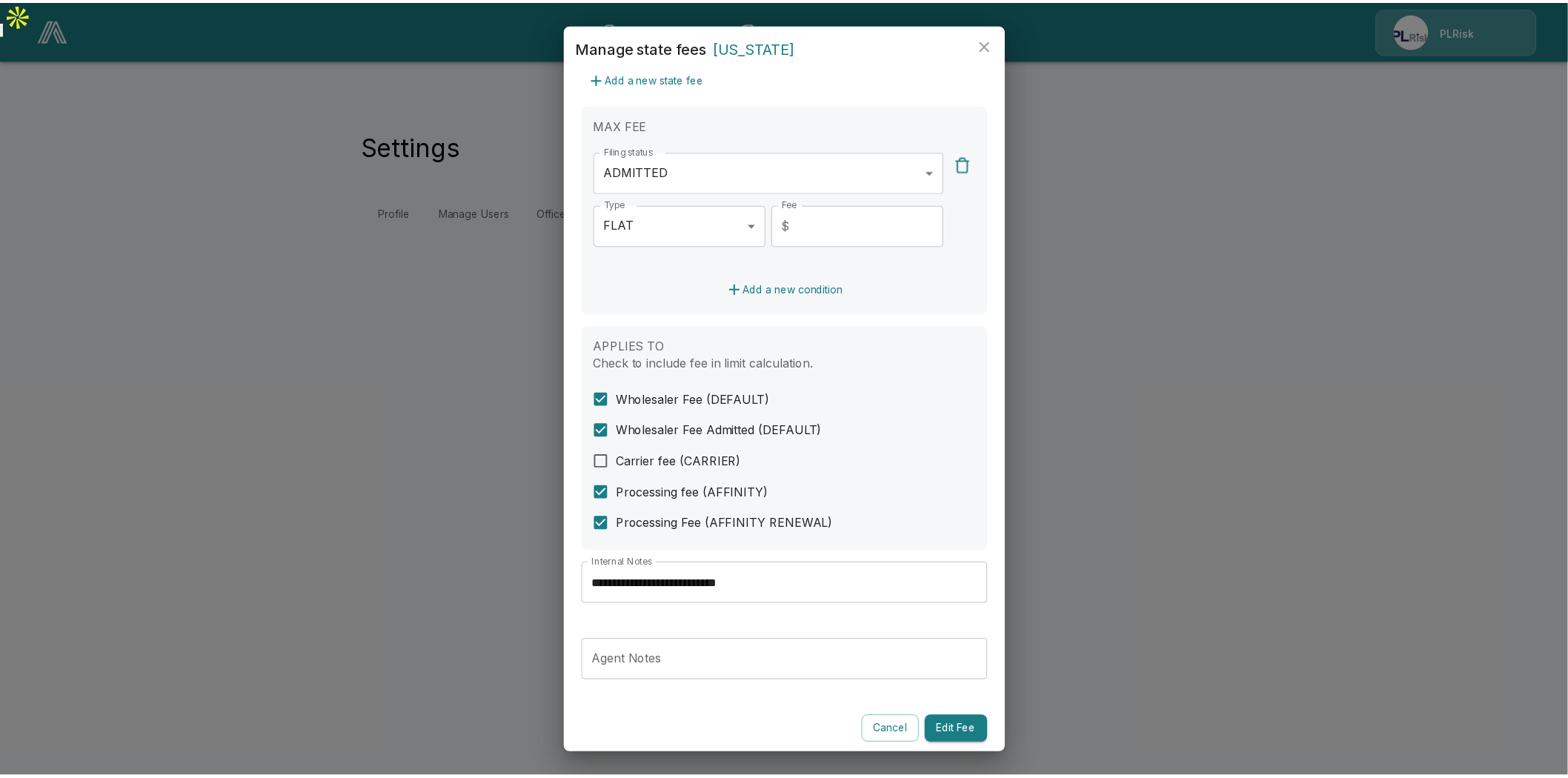
scroll to position [349, 0]
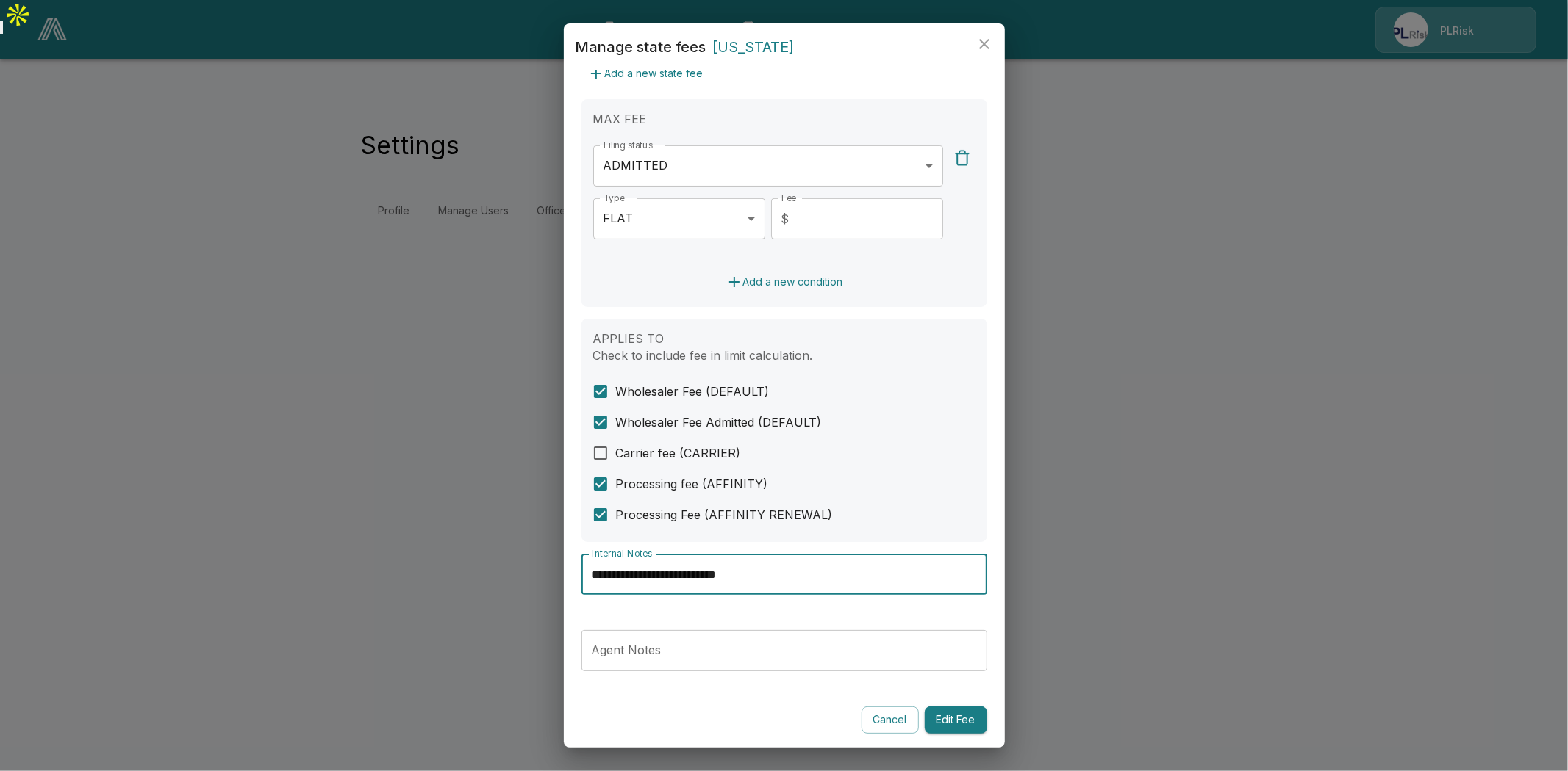
click at [735, 570] on input "**********" at bounding box center [784, 574] width 405 height 41
click at [992, 38] on icon "close" at bounding box center [984, 43] width 17 height 17
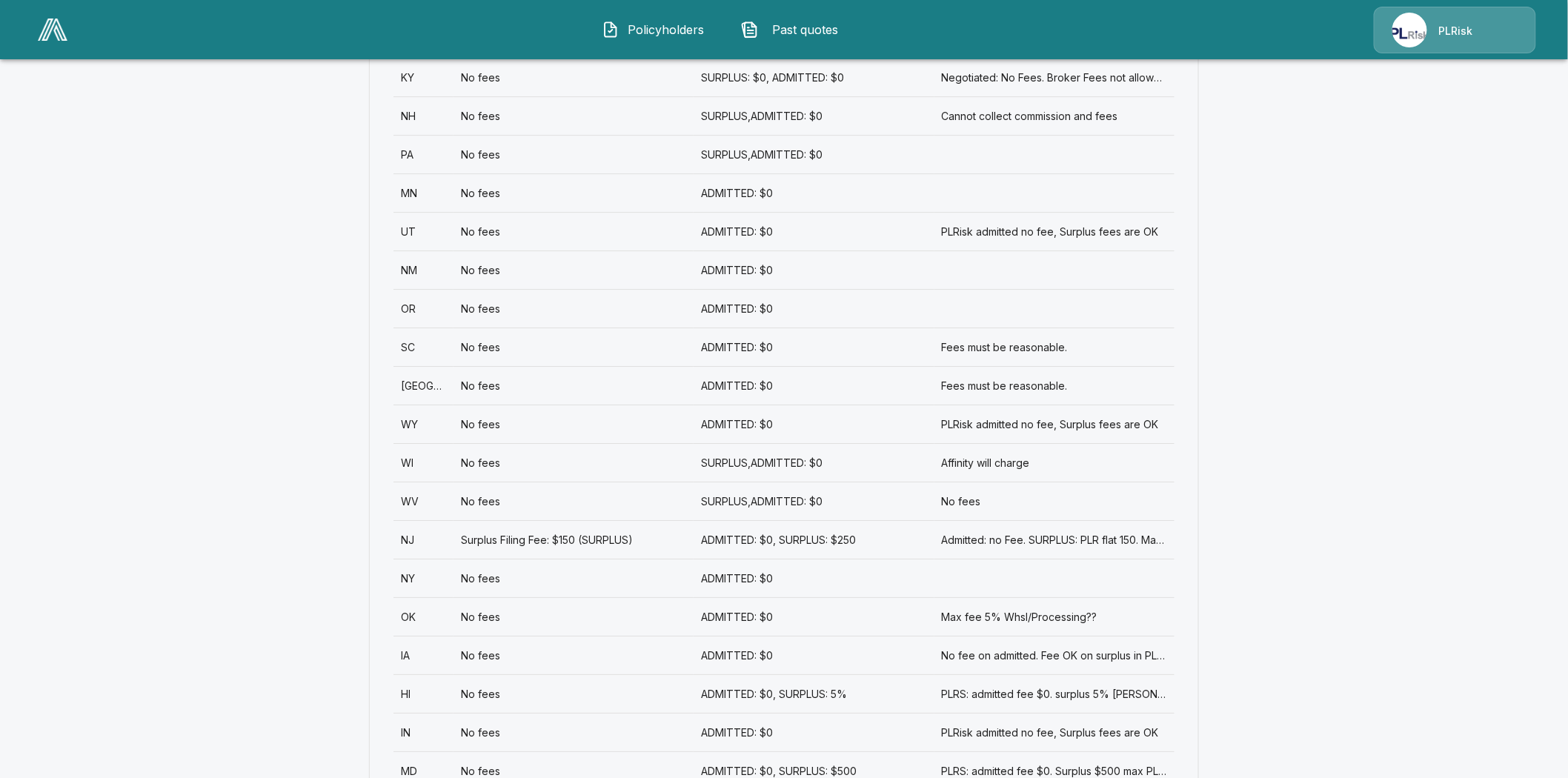
scroll to position [2010, 0]
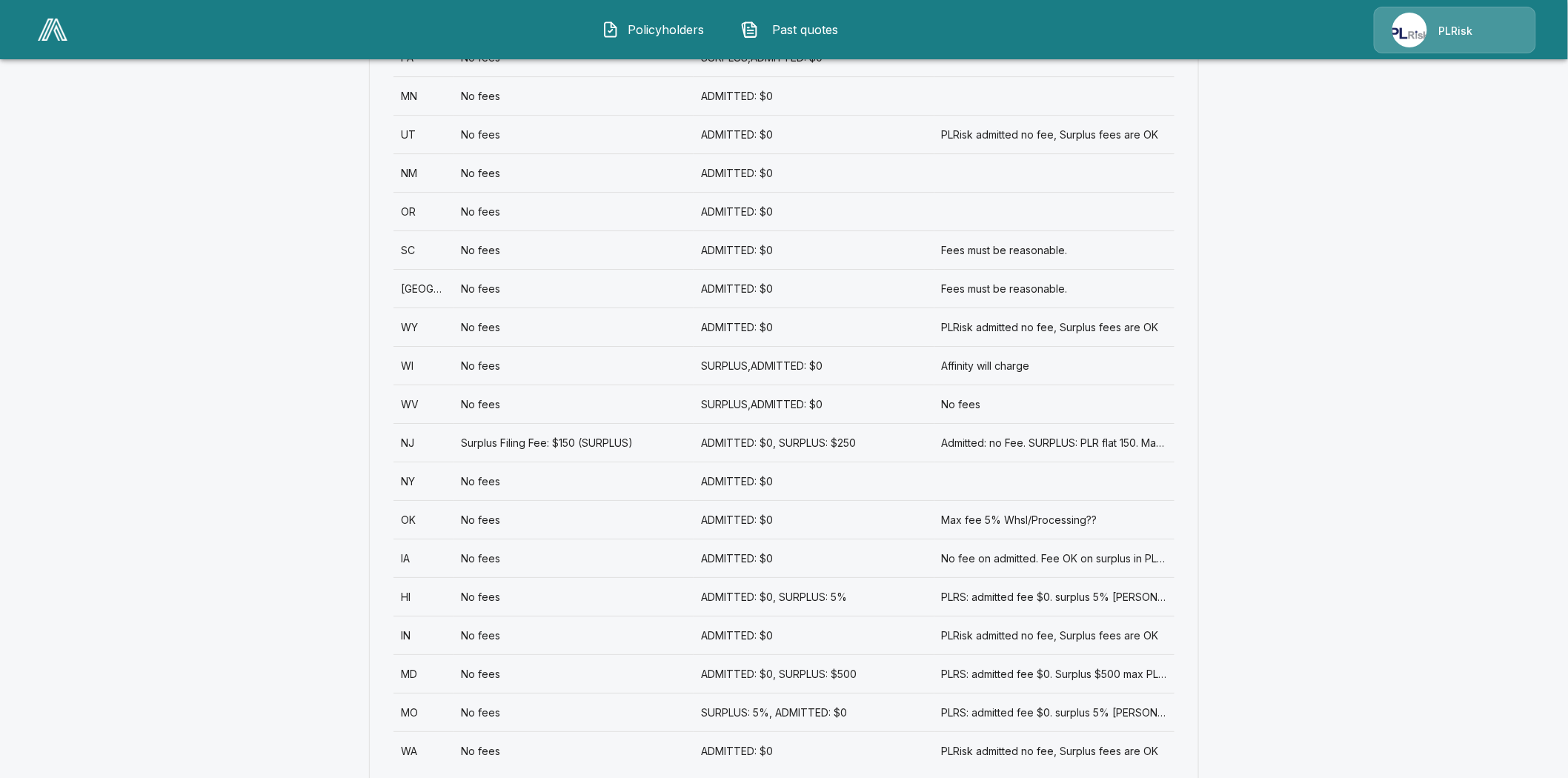
click at [414, 539] on div "IA" at bounding box center [424, 558] width 60 height 39
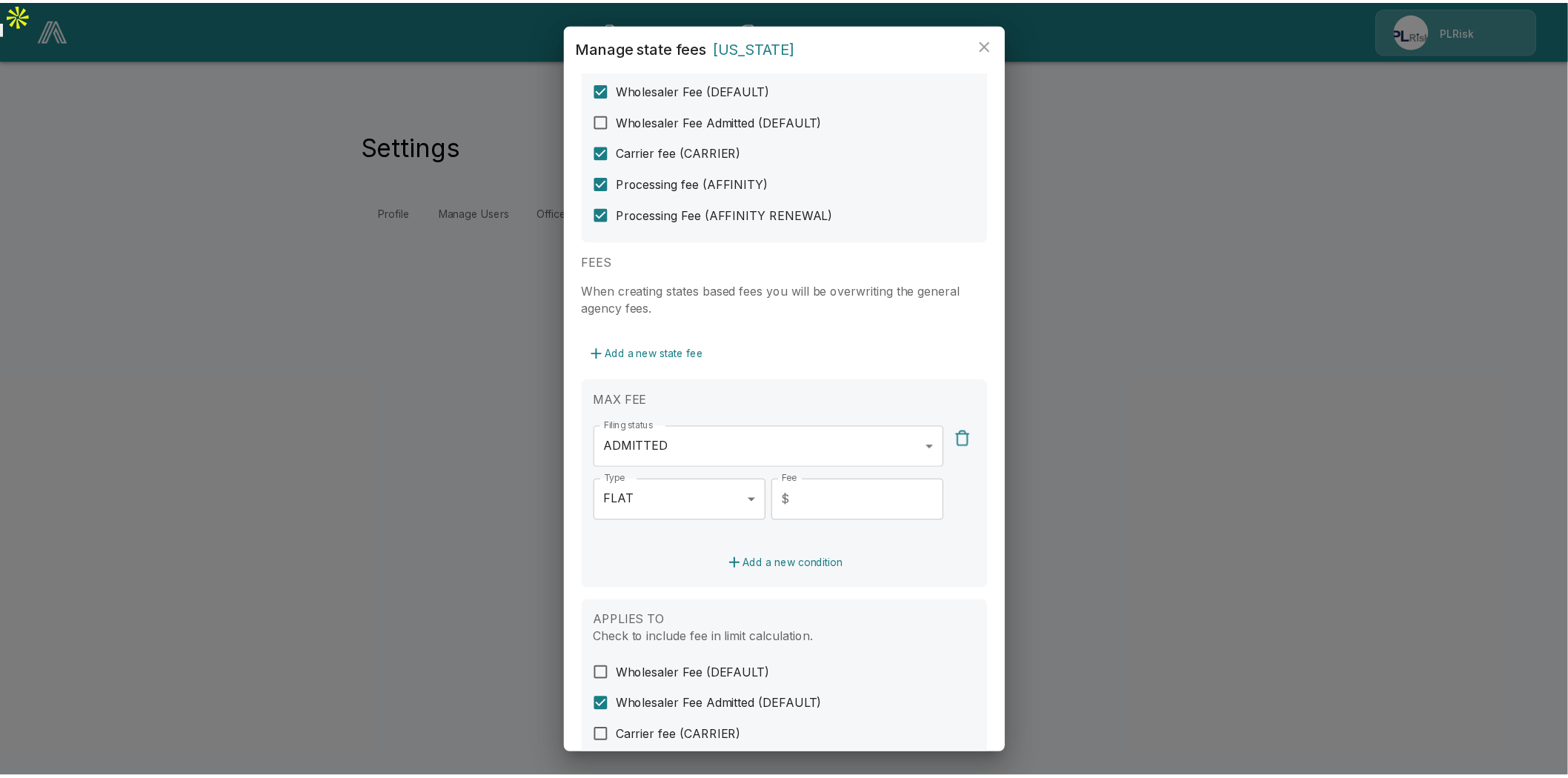
scroll to position [349, 0]
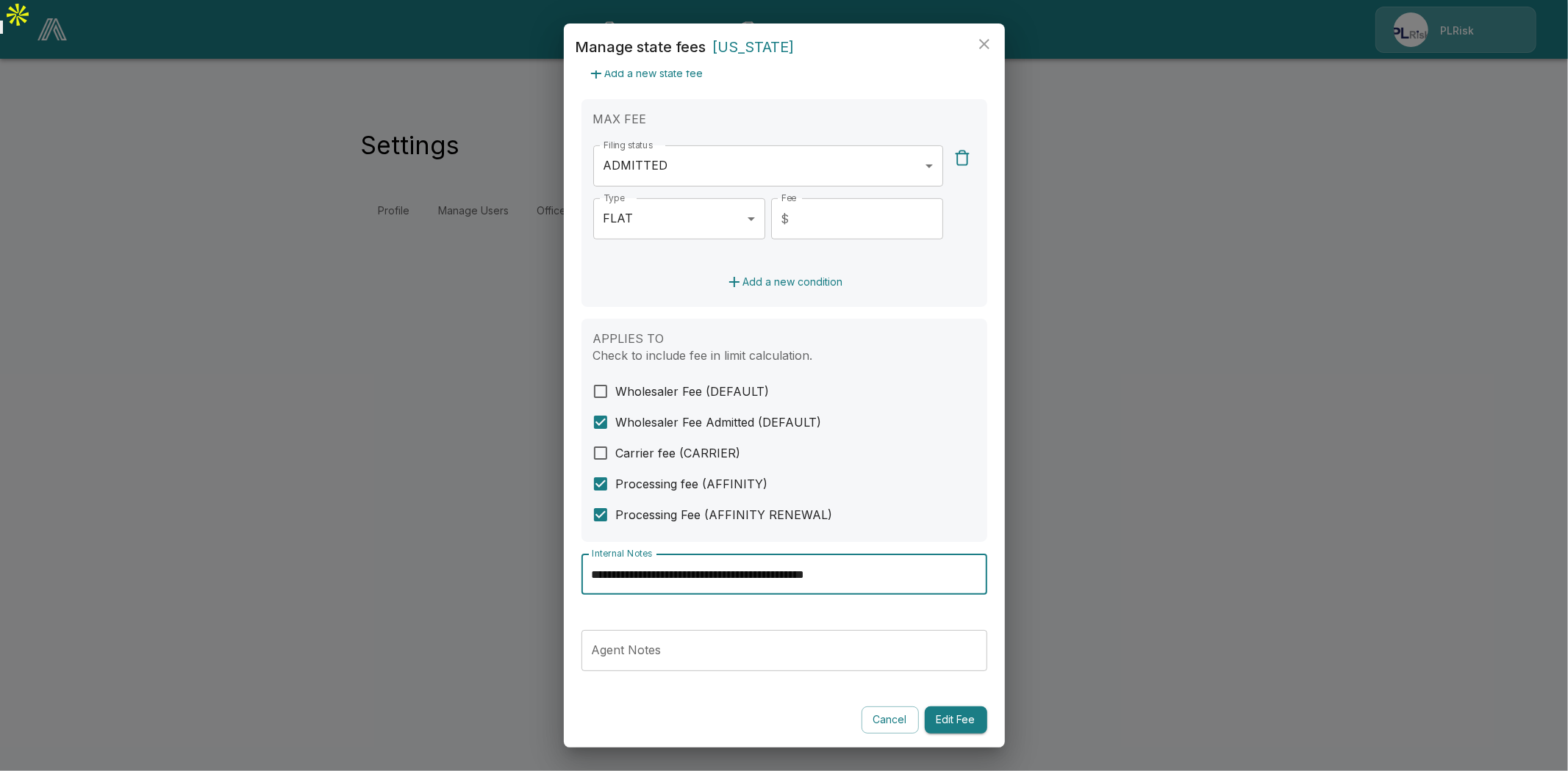
click at [770, 567] on input "**********" at bounding box center [784, 574] width 405 height 41
click at [986, 48] on icon "close" at bounding box center [984, 43] width 17 height 17
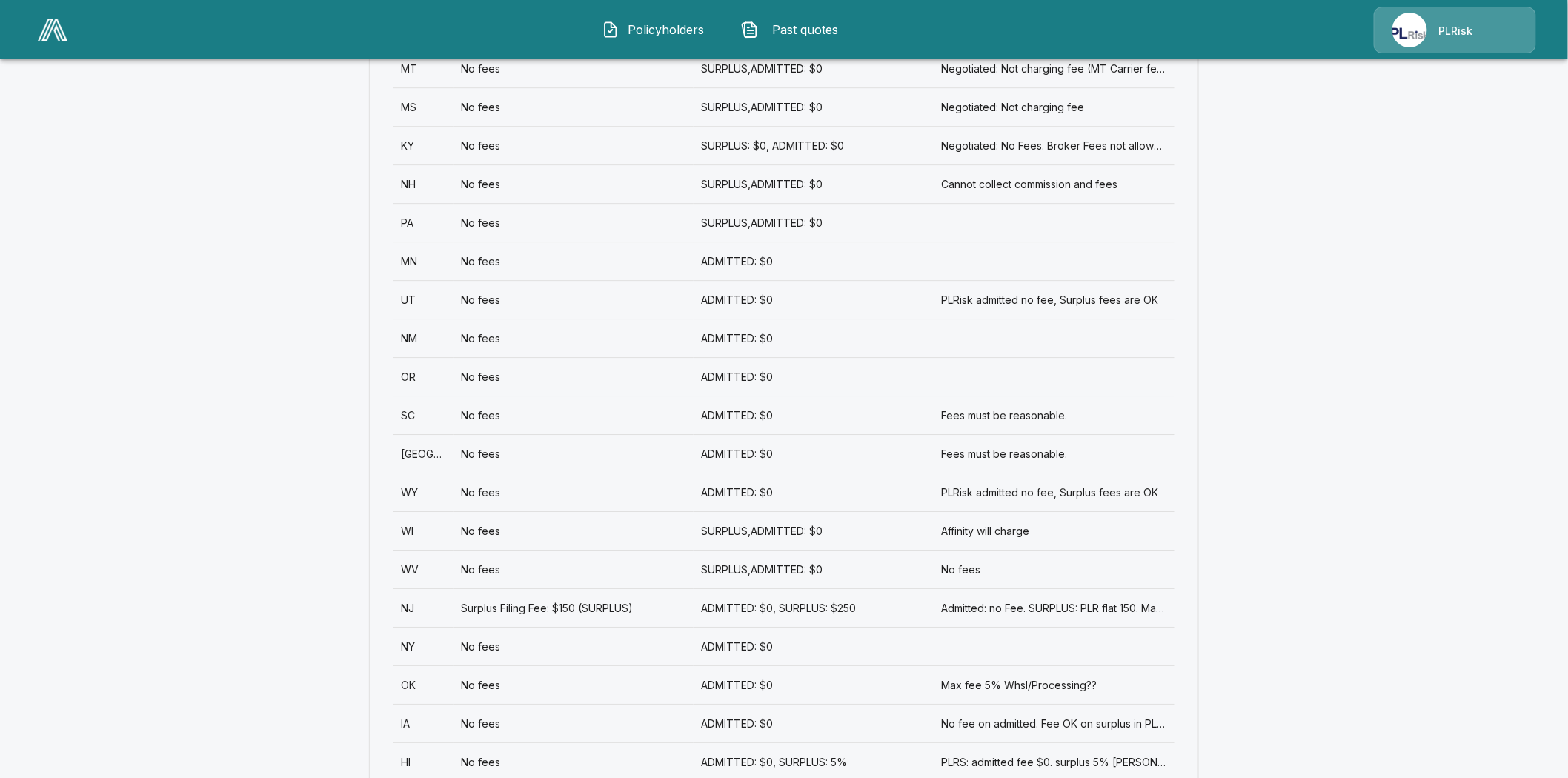
scroll to position [2010, 0]
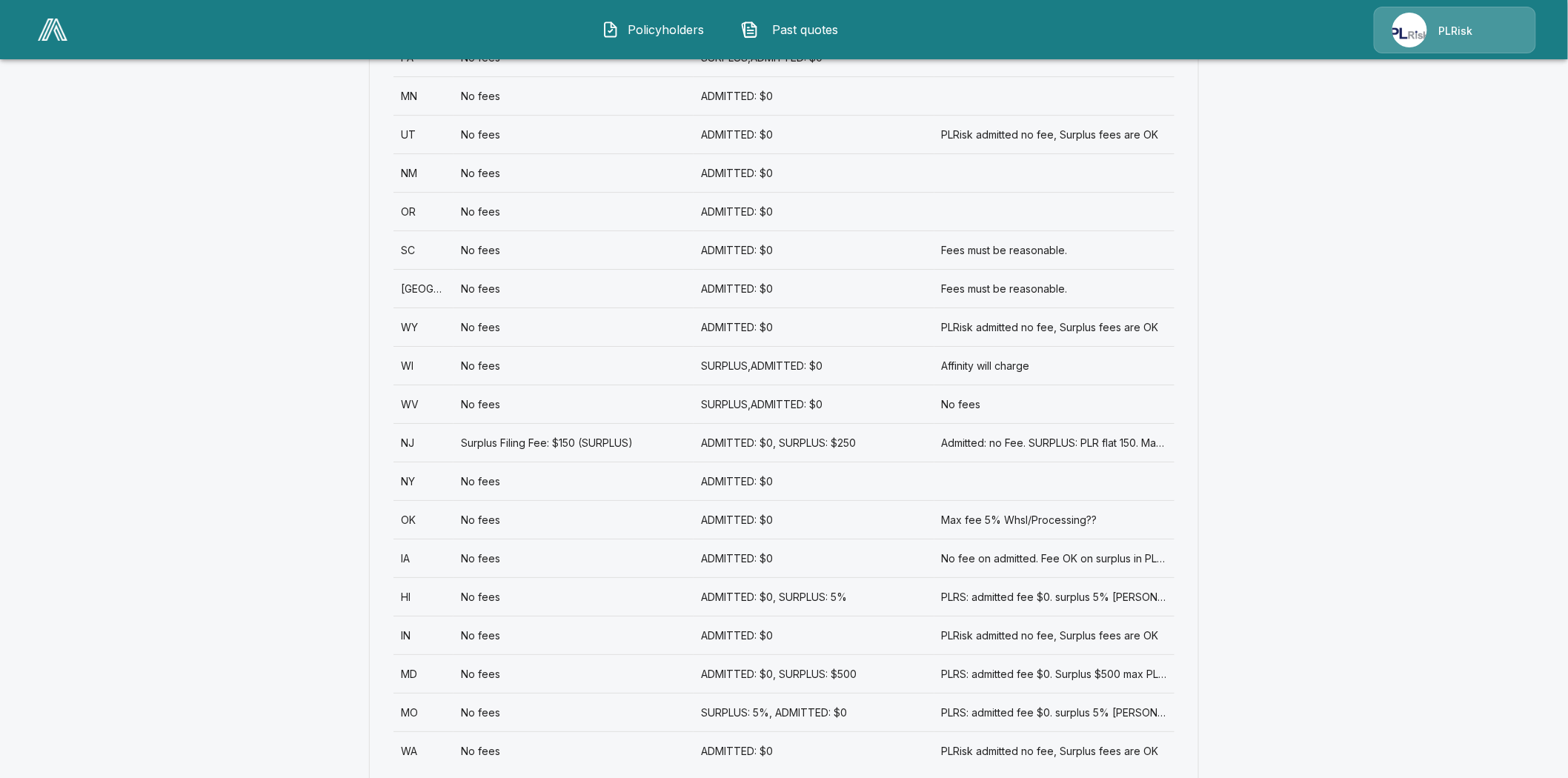
click at [410, 578] on div "HI" at bounding box center [424, 597] width 60 height 39
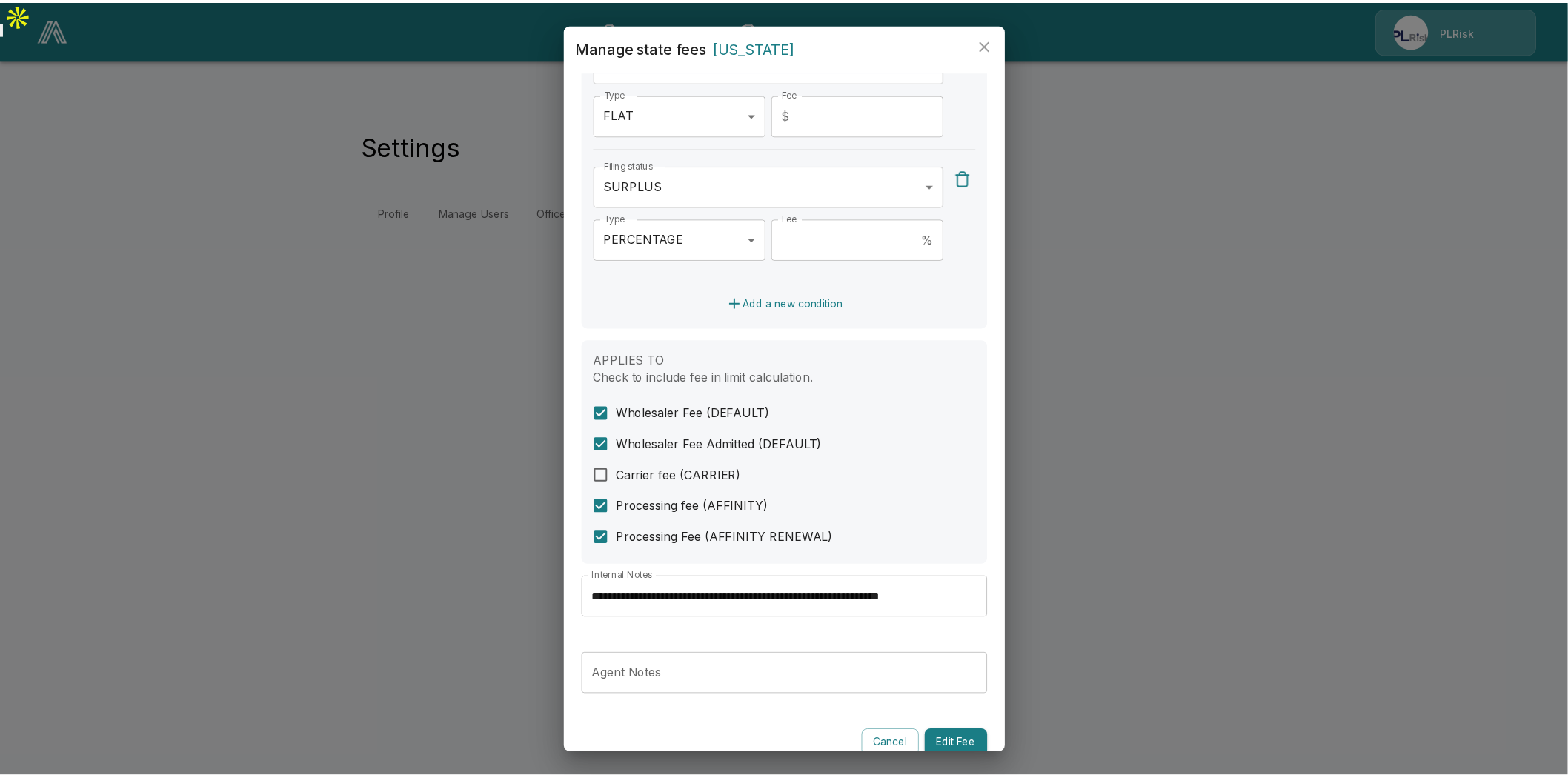
scroll to position [473, 0]
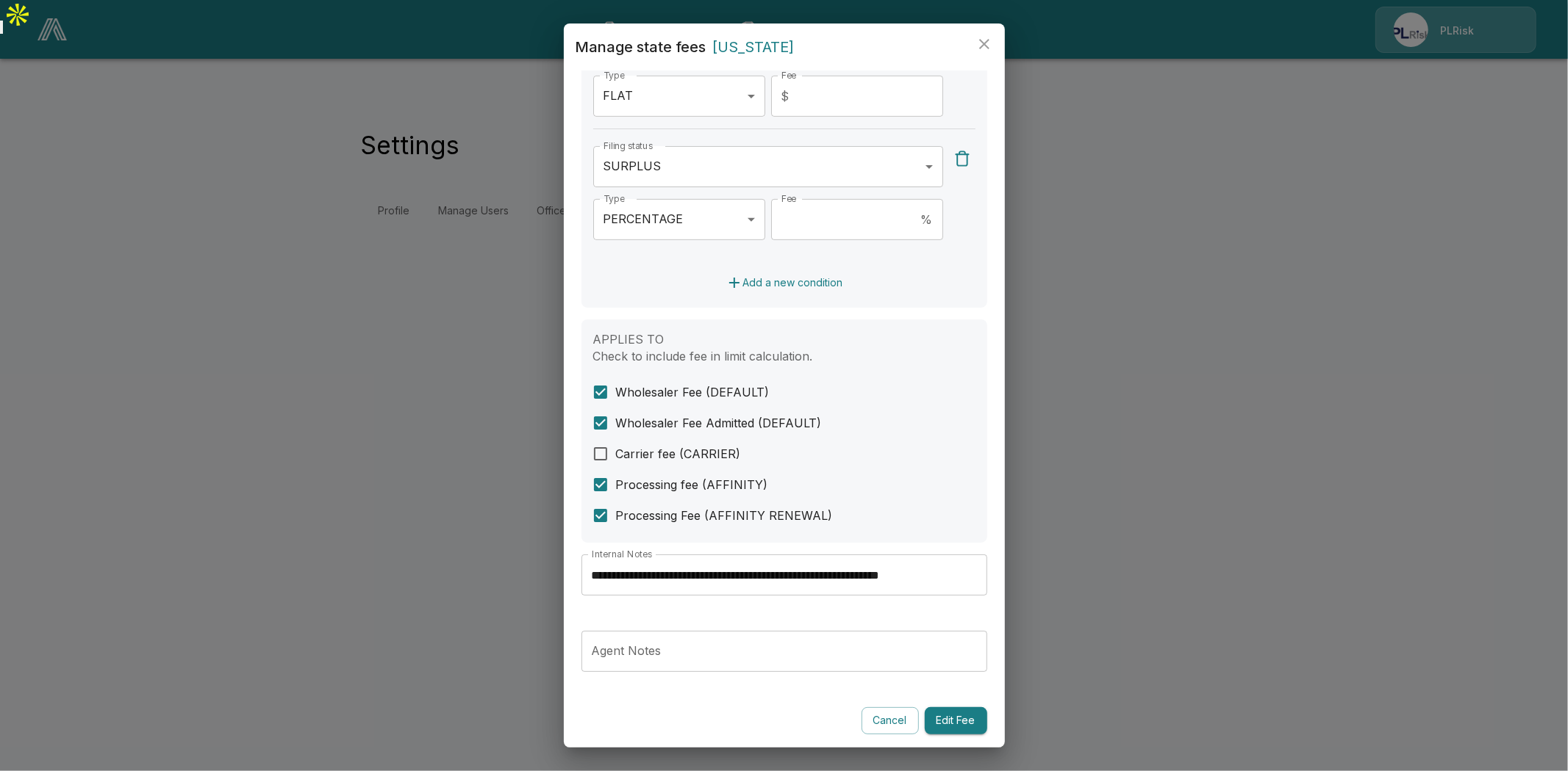
click at [825, 567] on input "**********" at bounding box center [784, 575] width 405 height 41
click at [983, 39] on icon "close" at bounding box center [984, 43] width 17 height 17
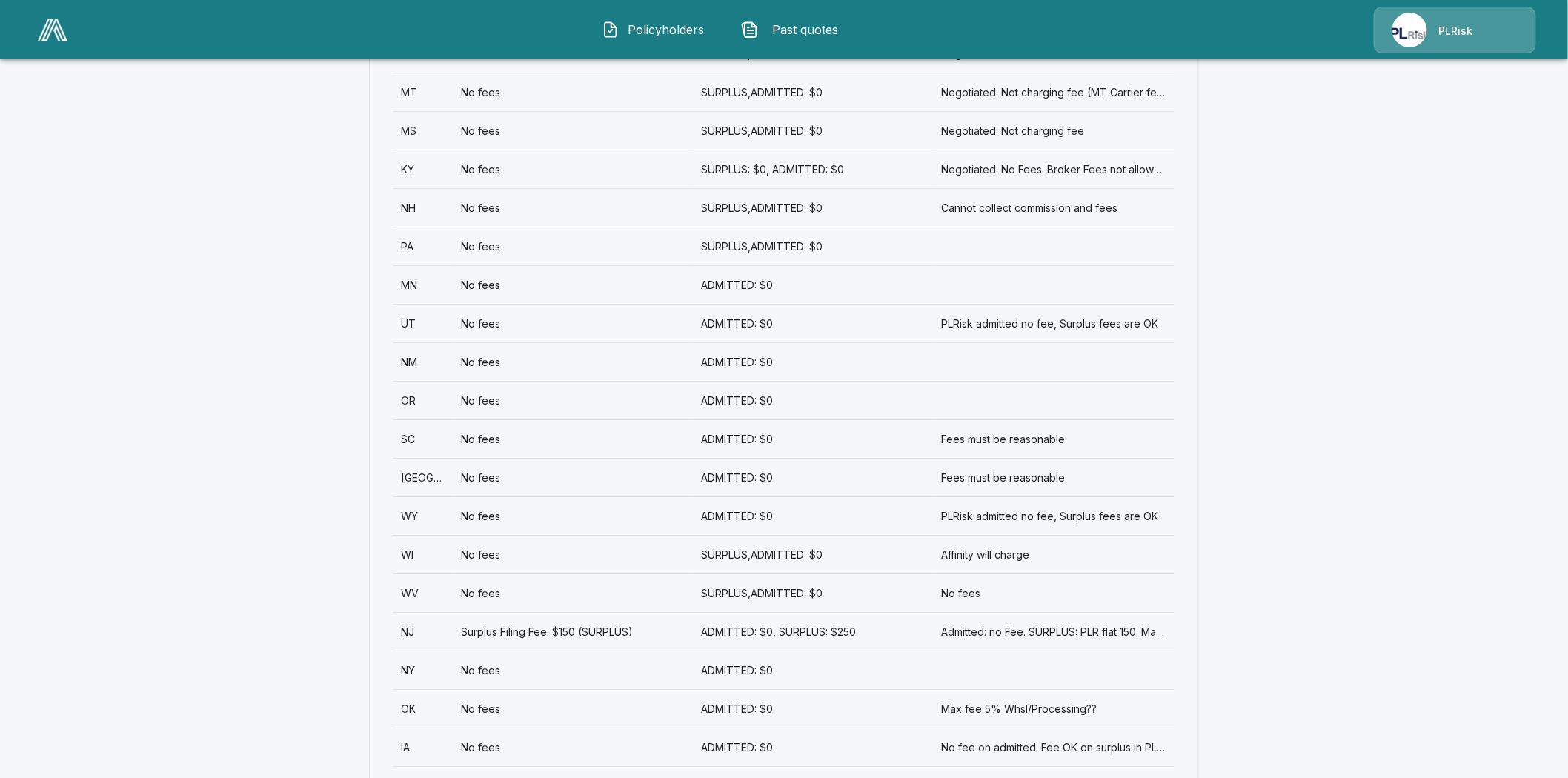
scroll to position [2010, 0]
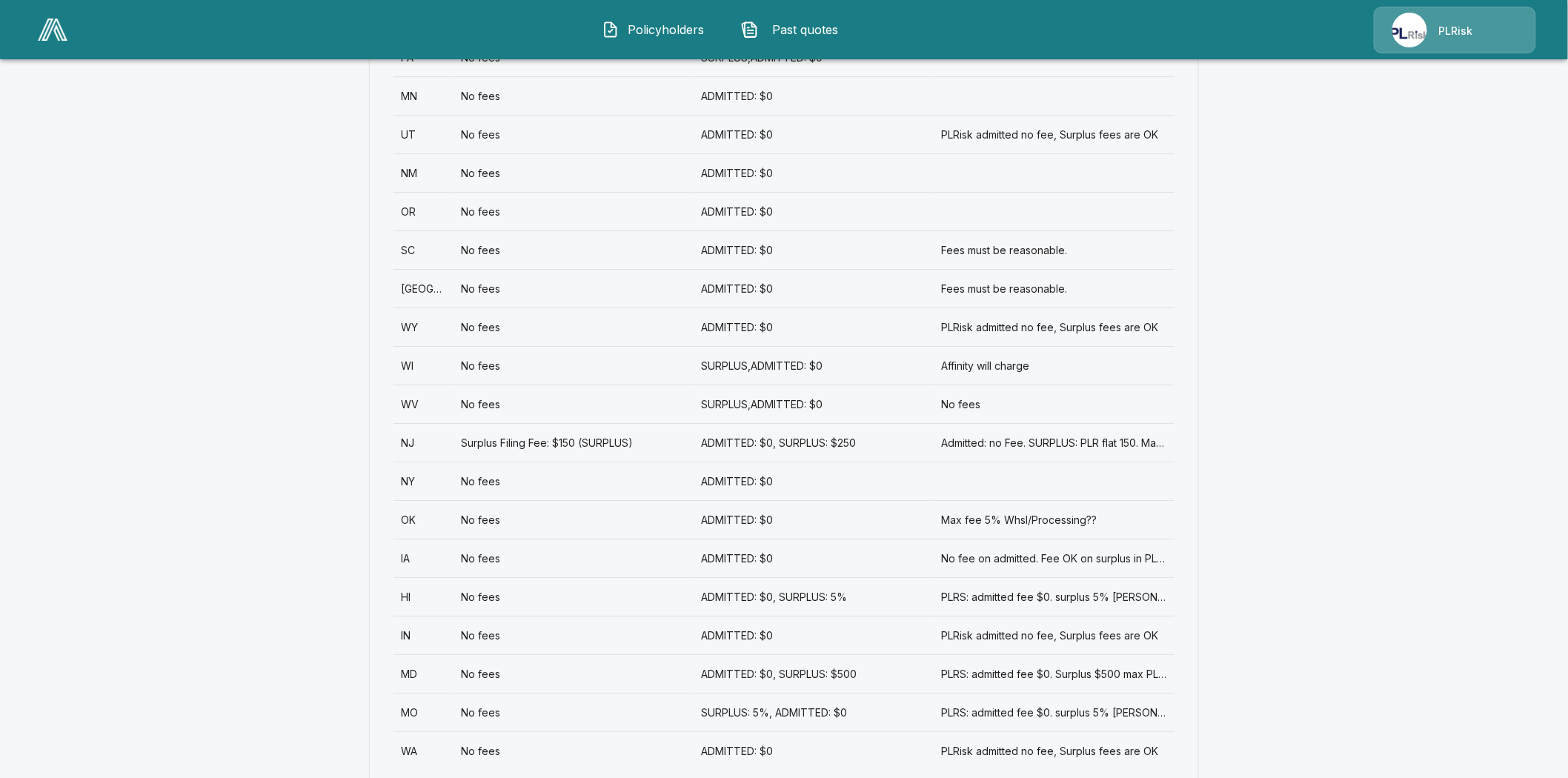
click at [410, 616] on div "IN" at bounding box center [424, 635] width 60 height 39
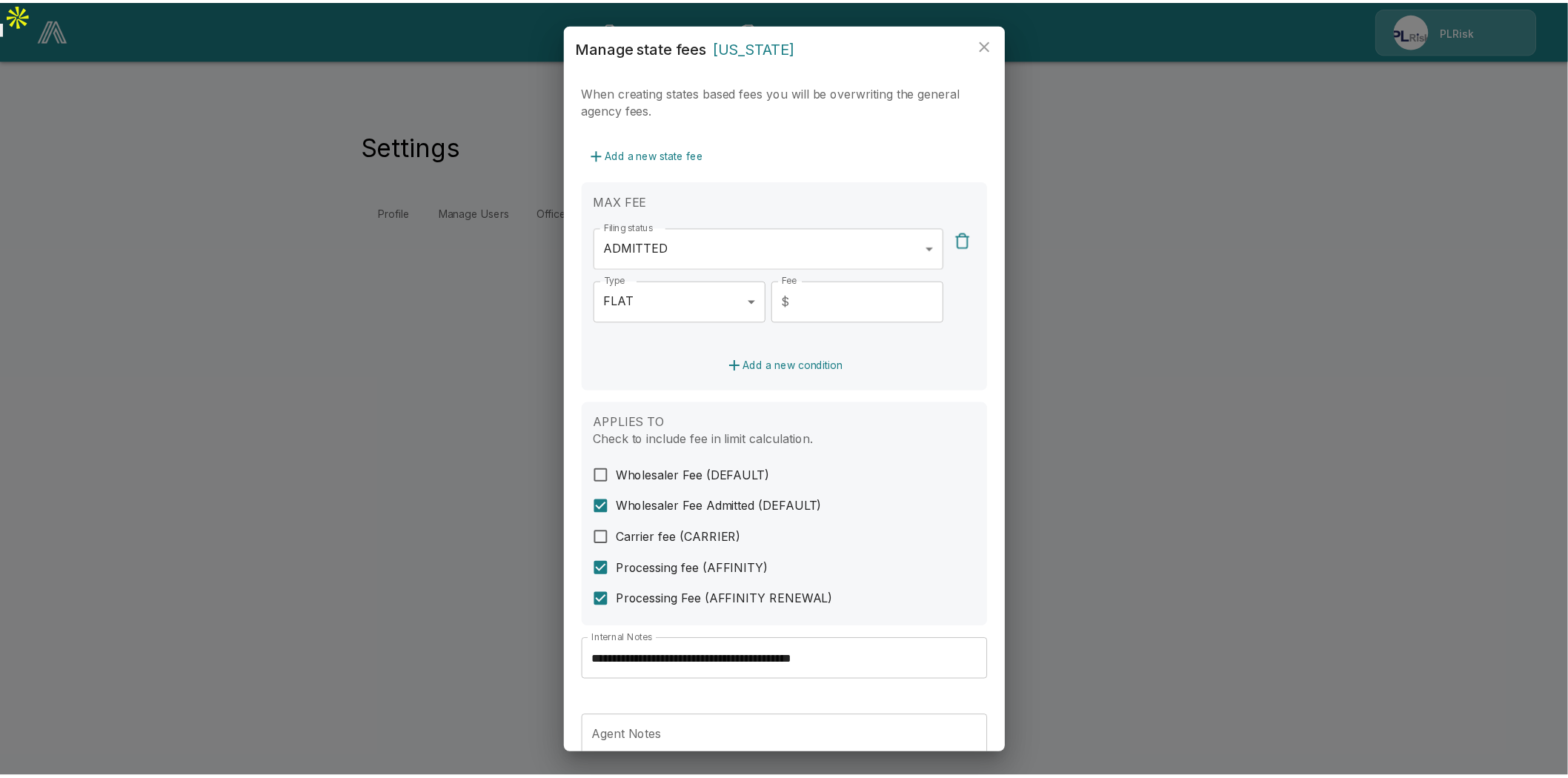
scroll to position [349, 0]
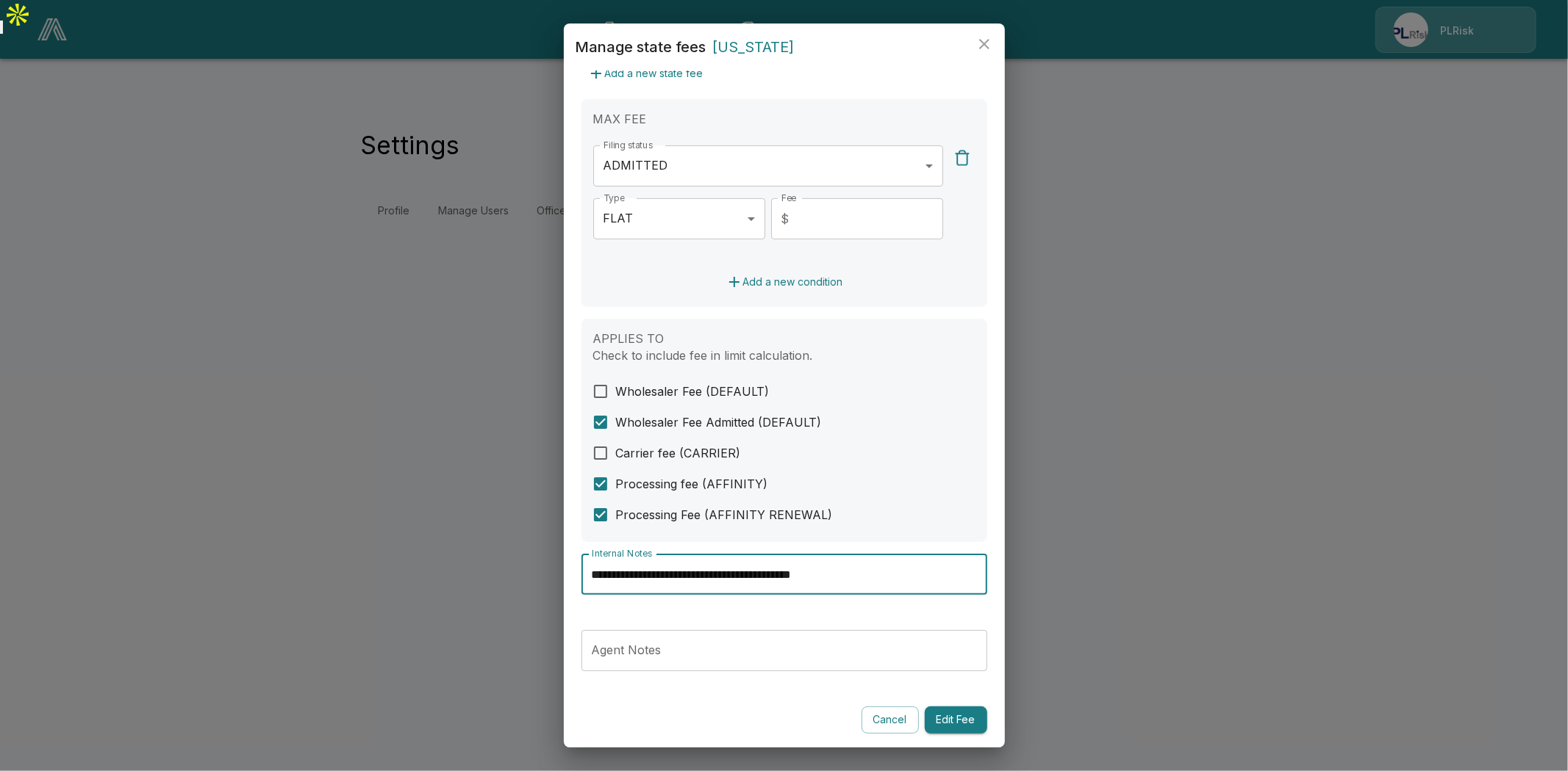
click at [811, 576] on input "**********" at bounding box center [784, 574] width 405 height 41
click at [988, 38] on icon "close" at bounding box center [984, 43] width 17 height 17
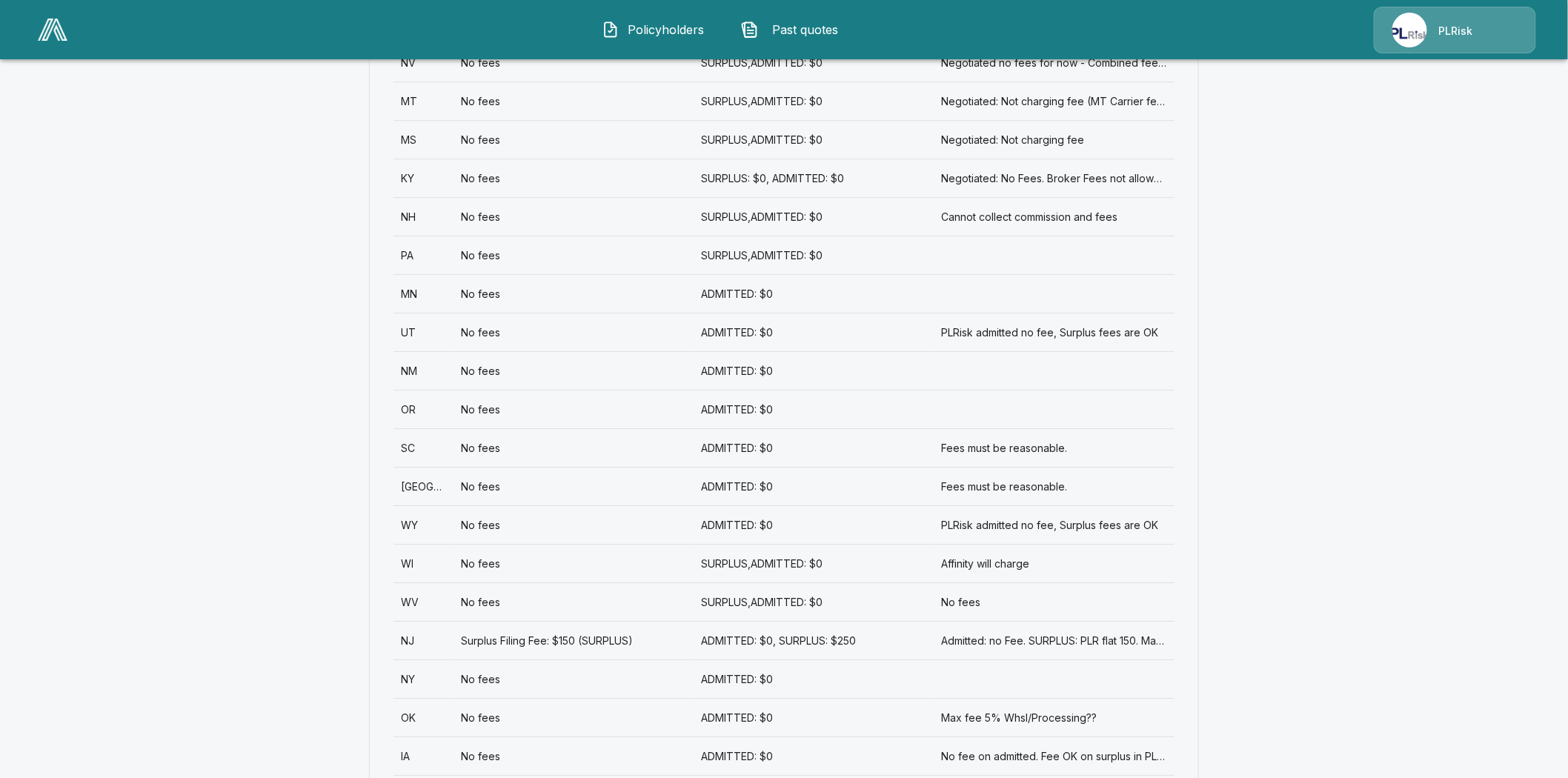
scroll to position [2010, 0]
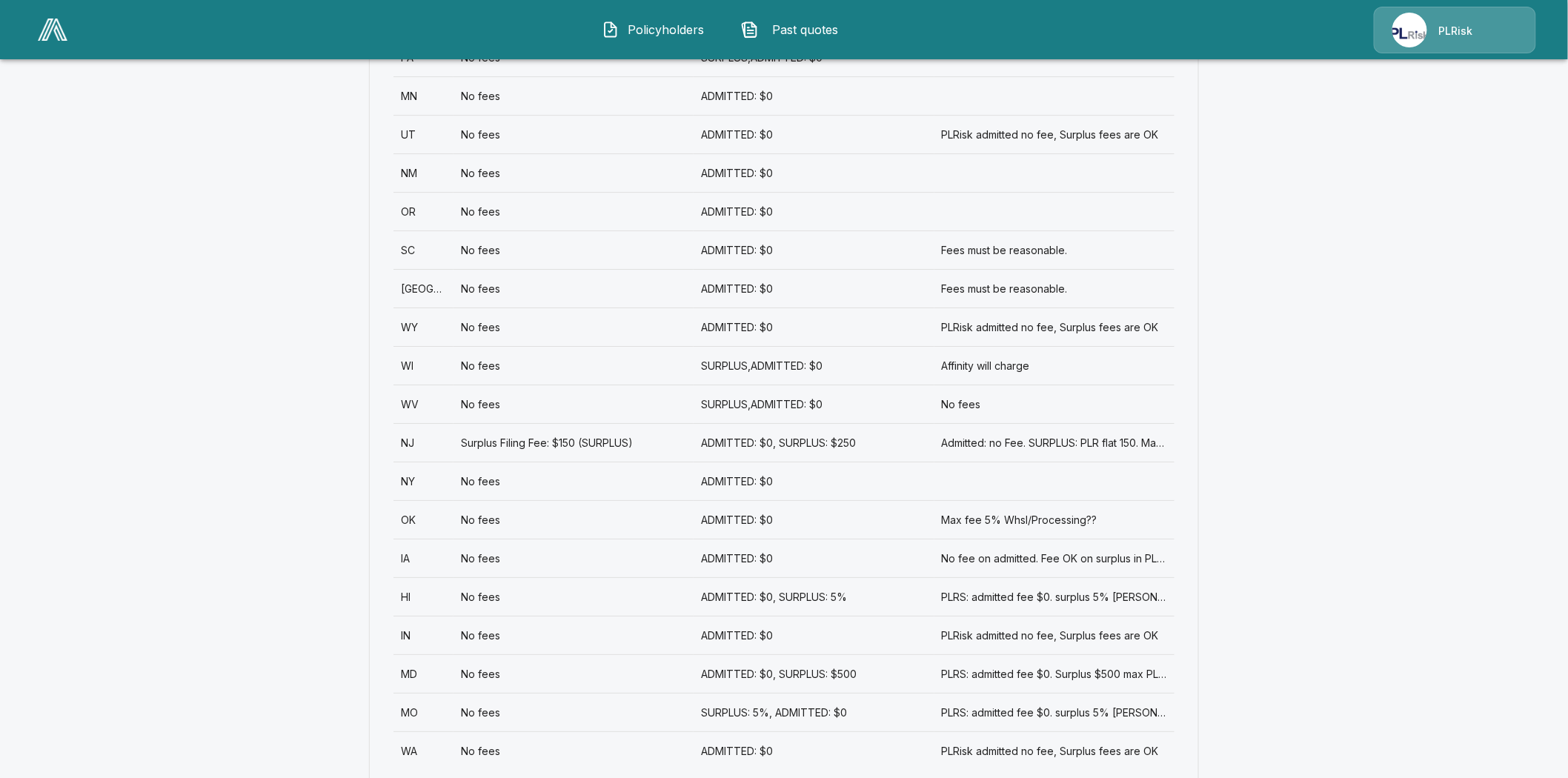
click at [417, 655] on div "MD" at bounding box center [424, 674] width 60 height 39
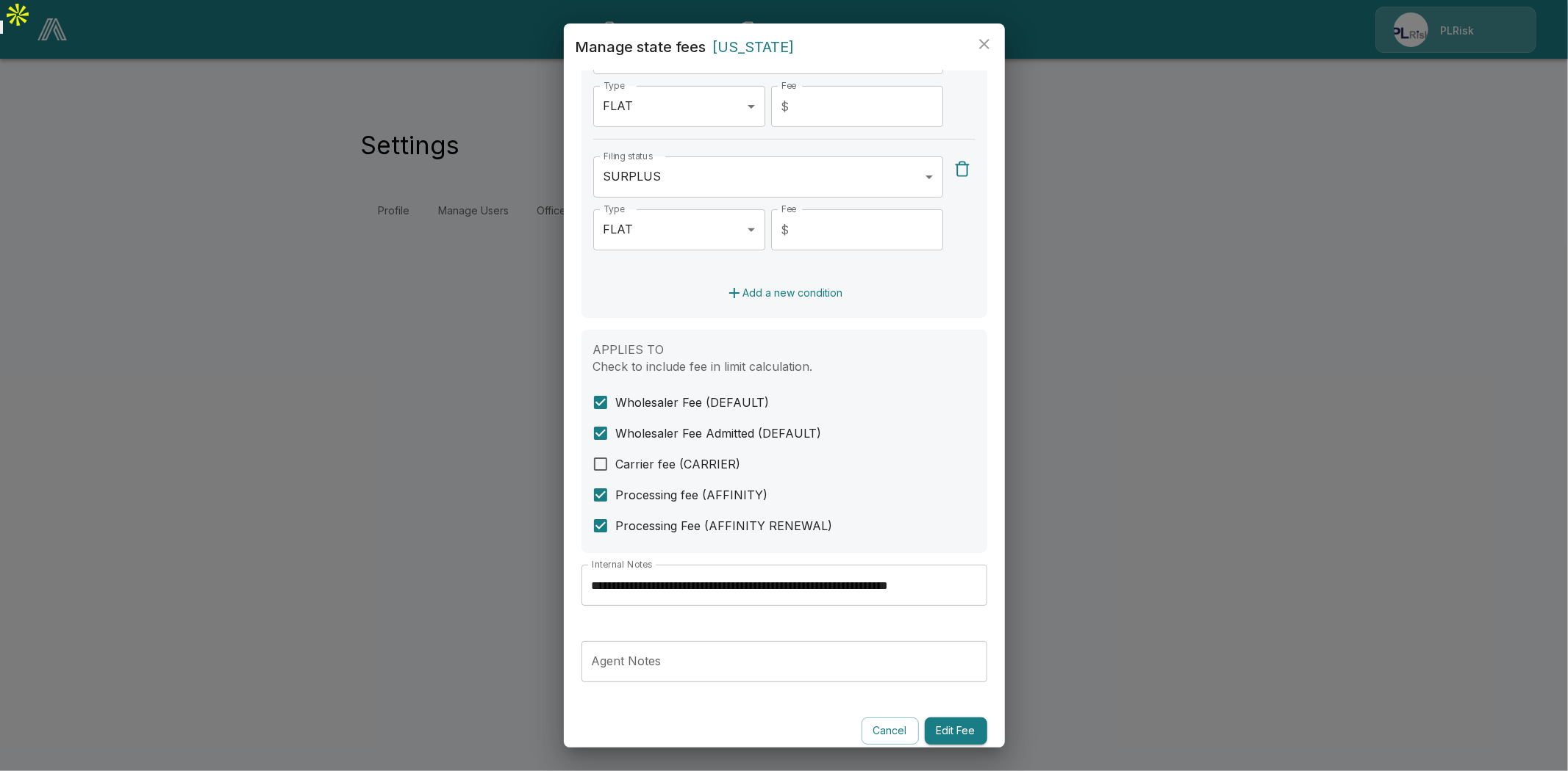
scroll to position [468, 0]
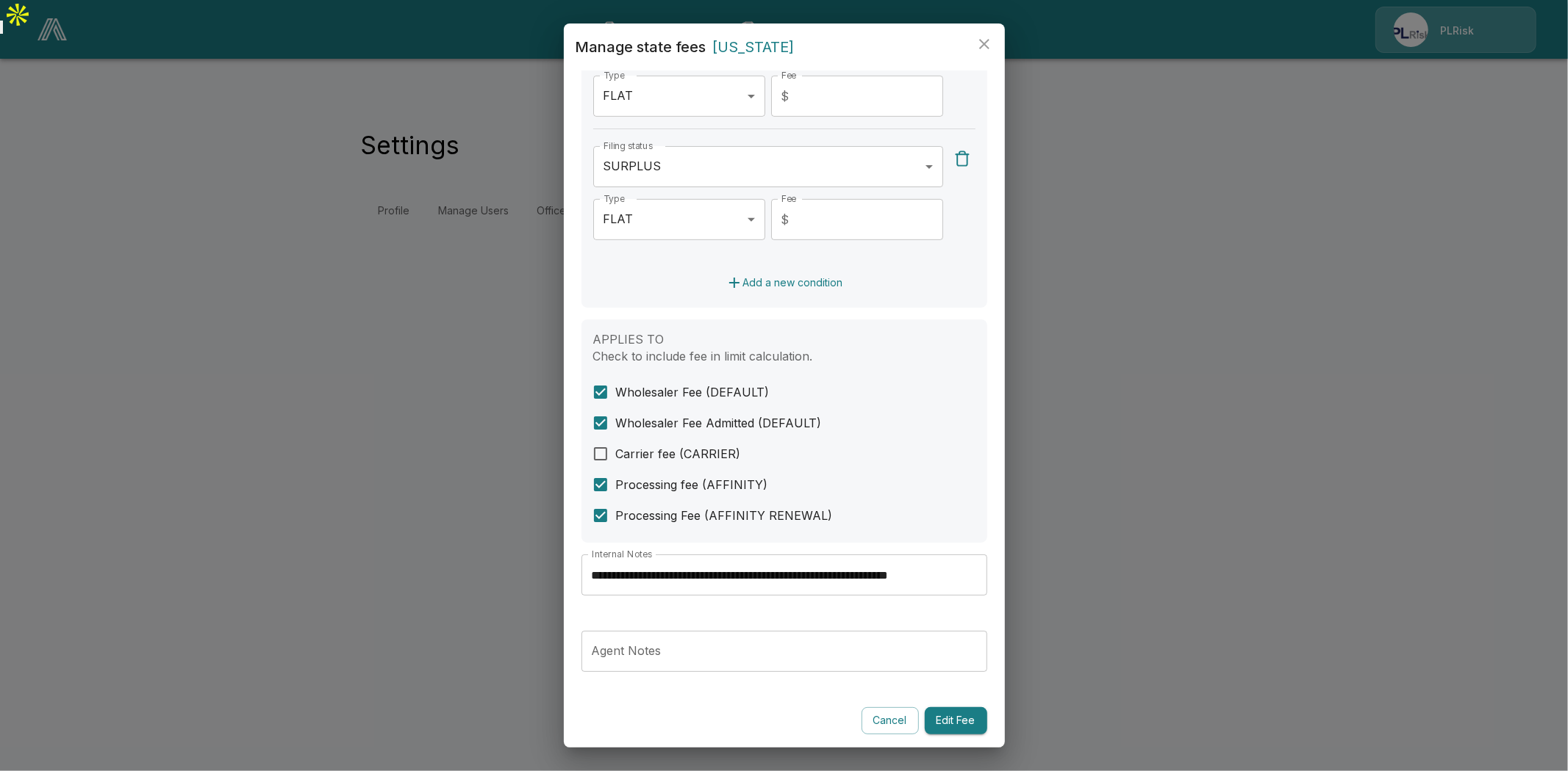
click at [905, 568] on input "**********" at bounding box center [784, 575] width 405 height 41
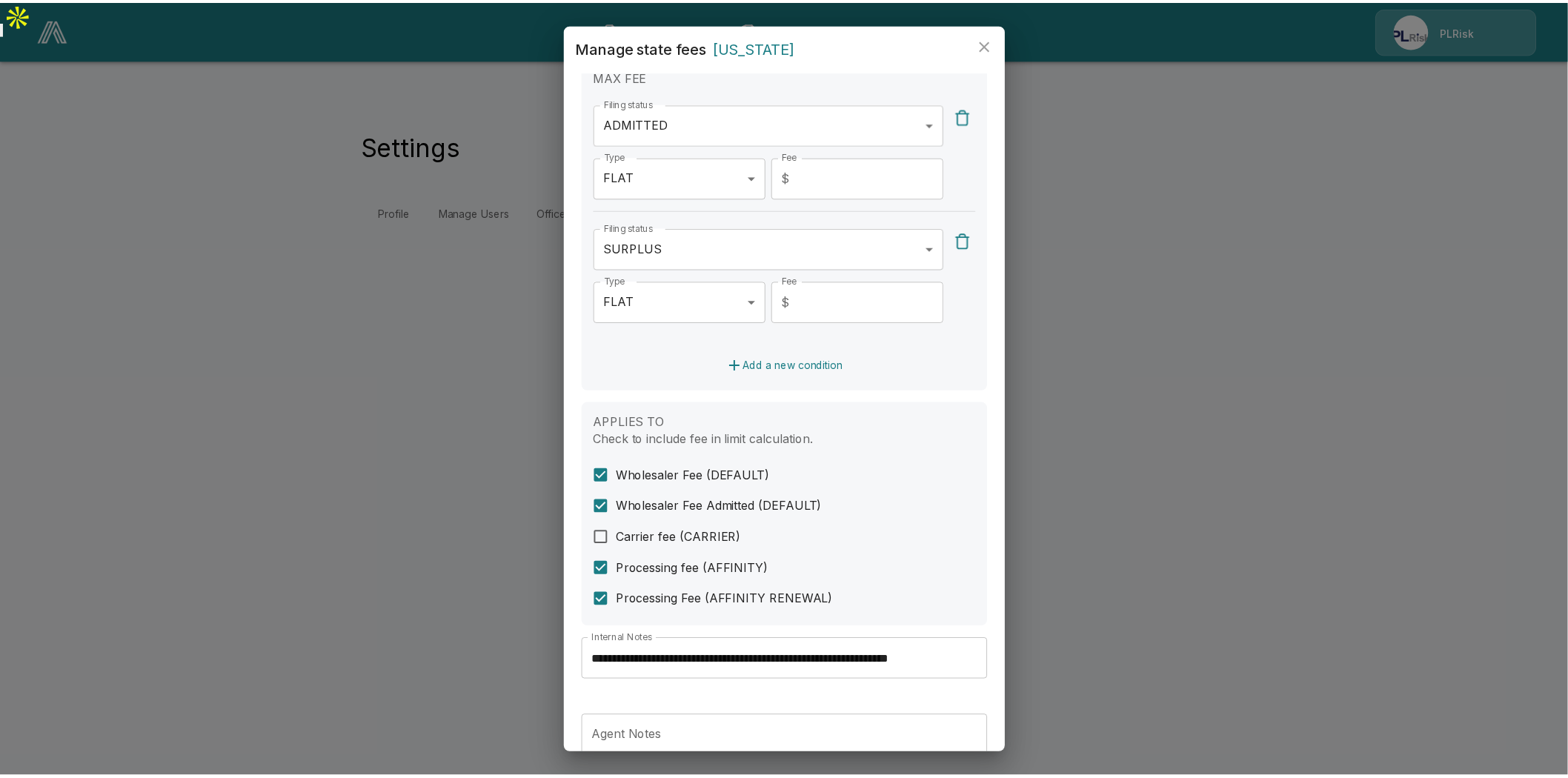
scroll to position [226, 0]
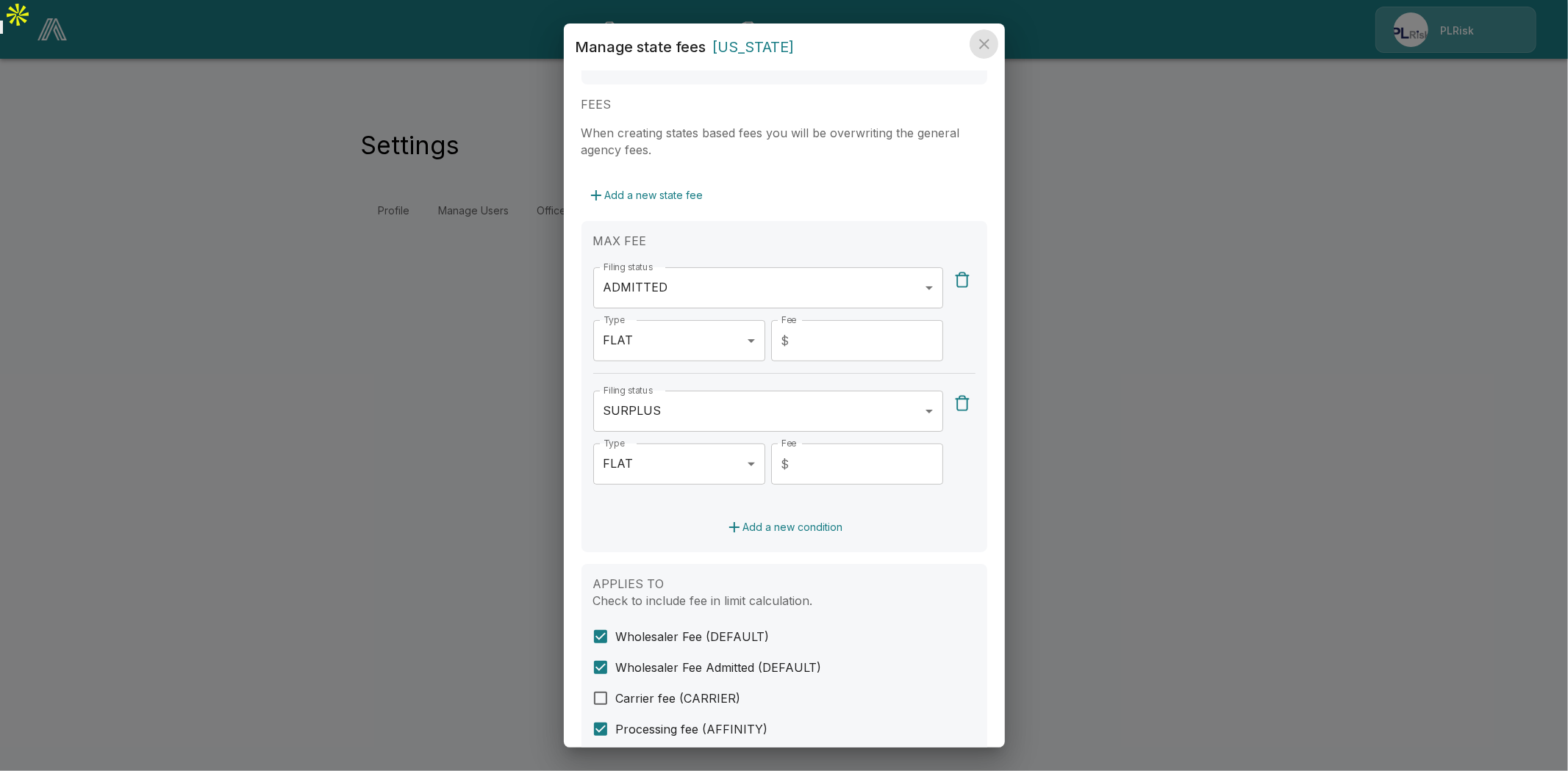
click at [986, 39] on icon "close" at bounding box center [984, 43] width 17 height 17
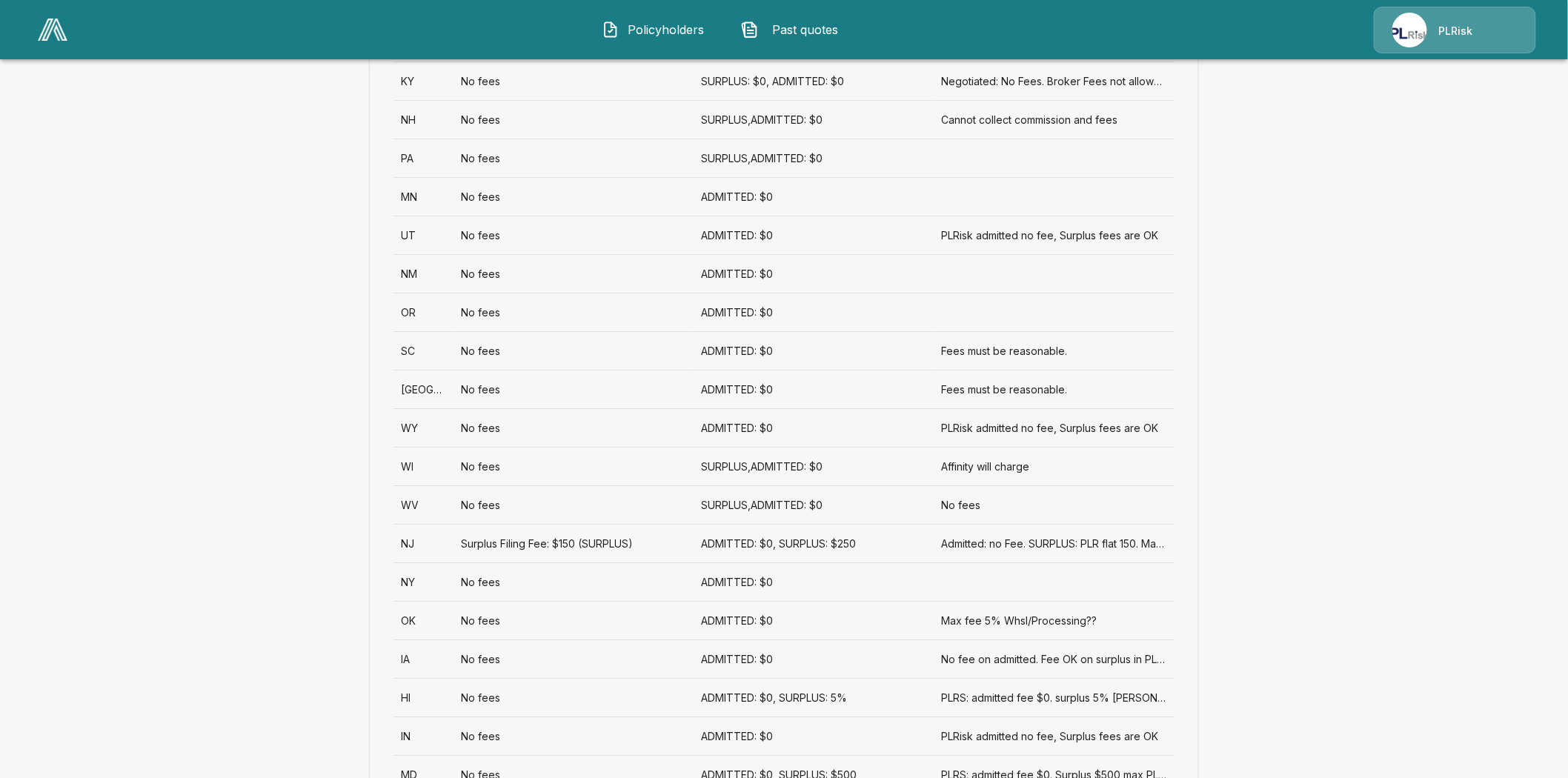
scroll to position [2010, 0]
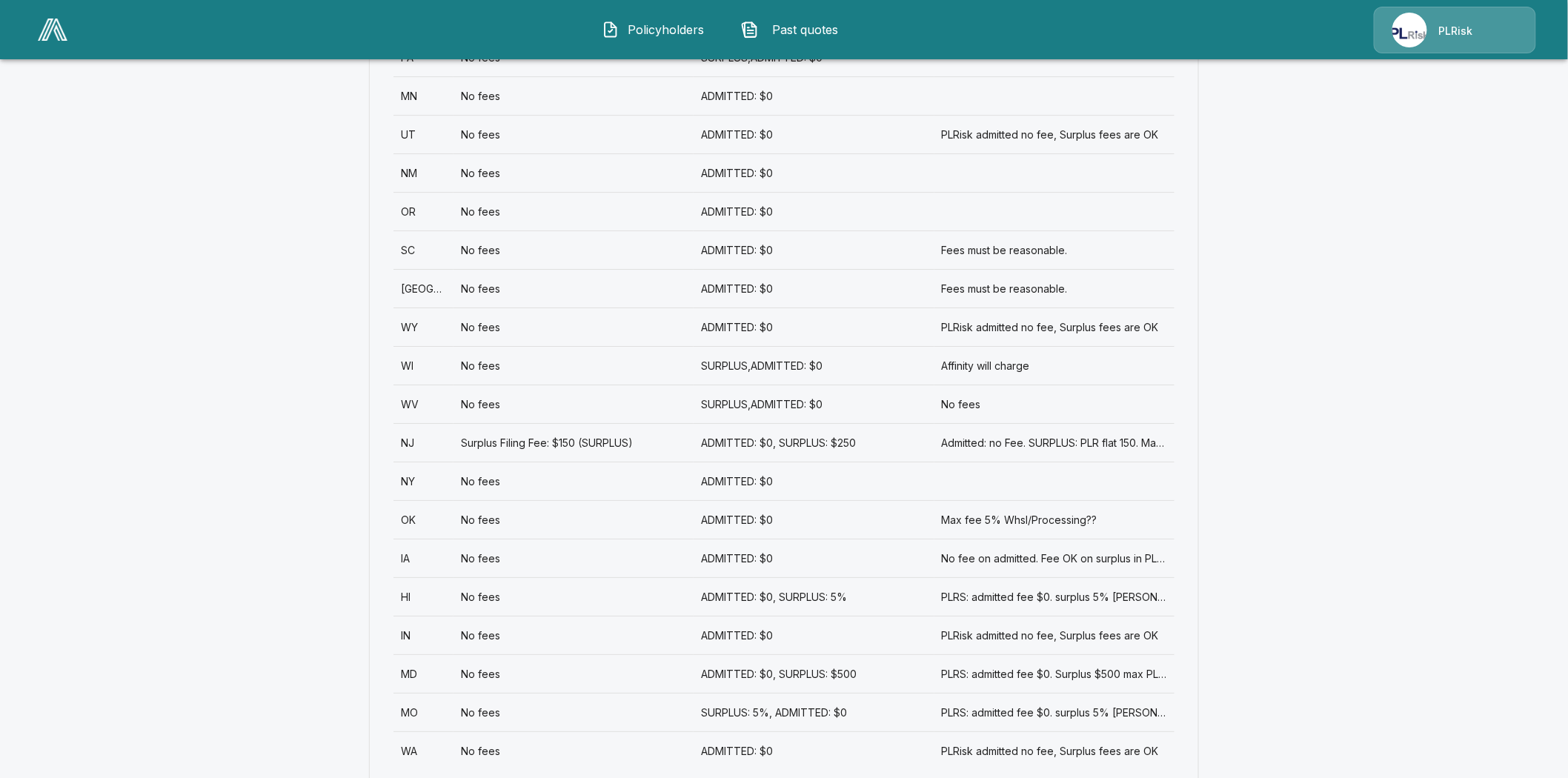
click at [410, 693] on div "MO" at bounding box center [424, 712] width 60 height 39
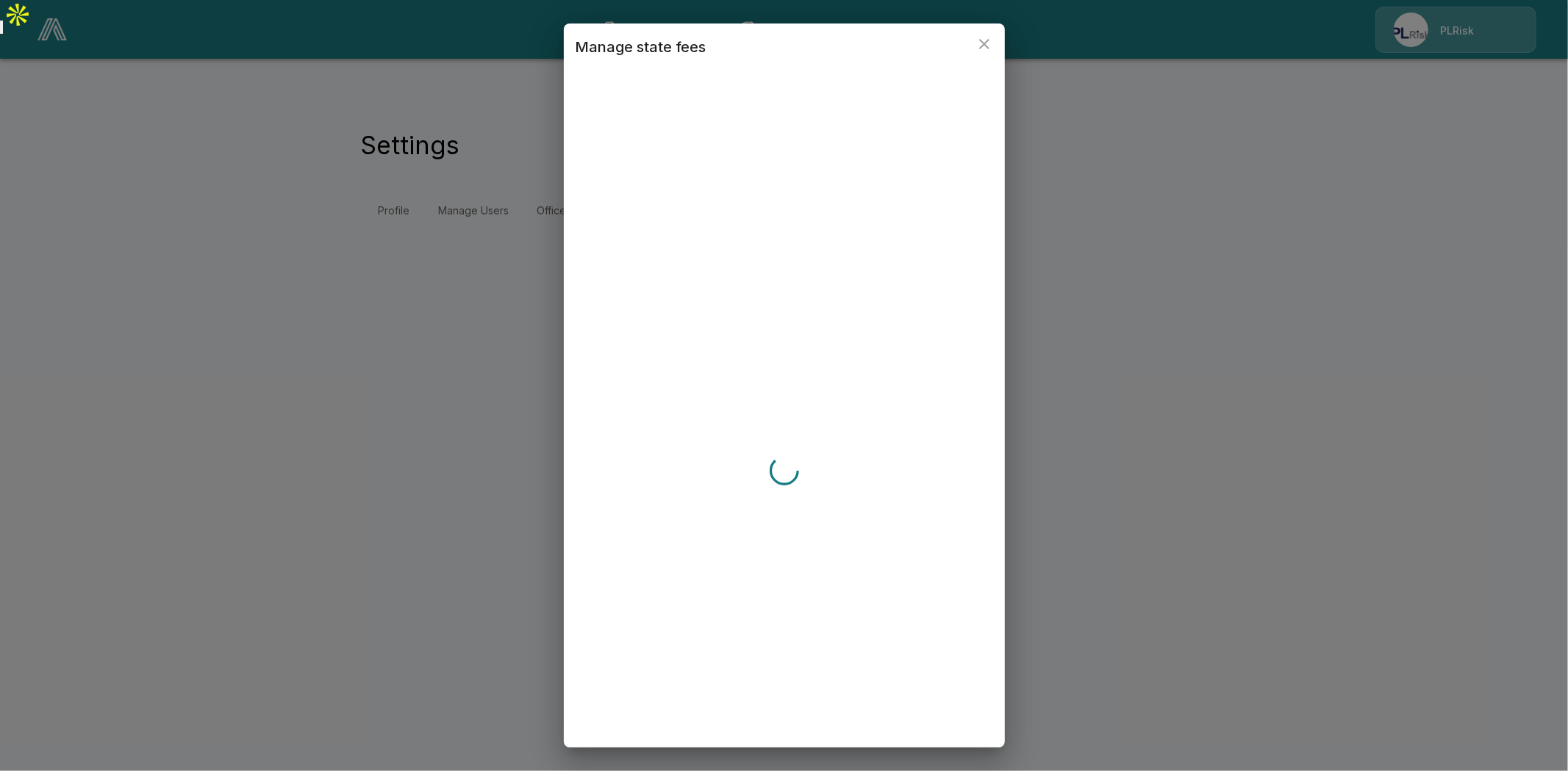
click at [414, 670] on div "Manage state fees" at bounding box center [784, 386] width 1568 height 771
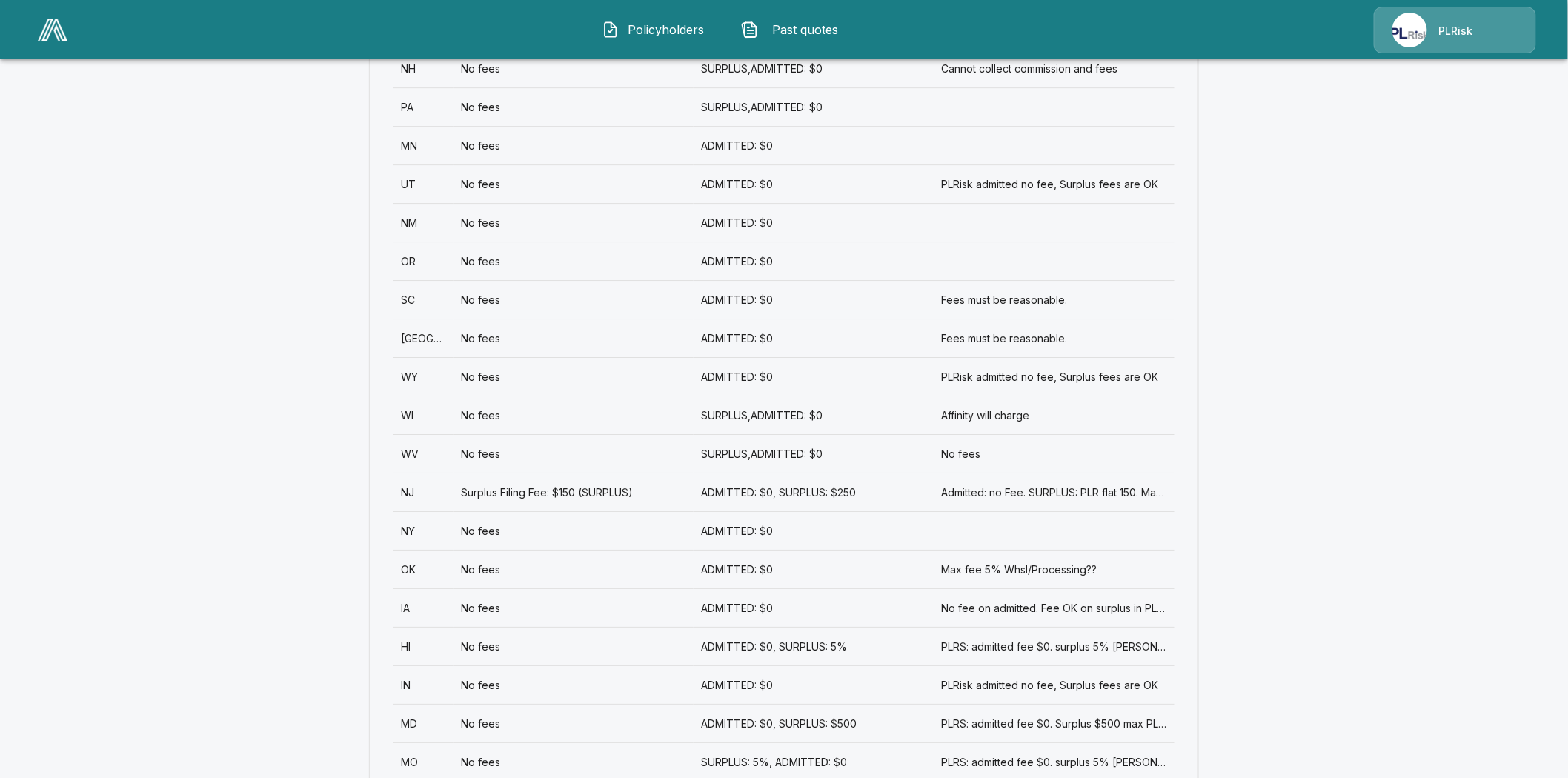
scroll to position [2010, 0]
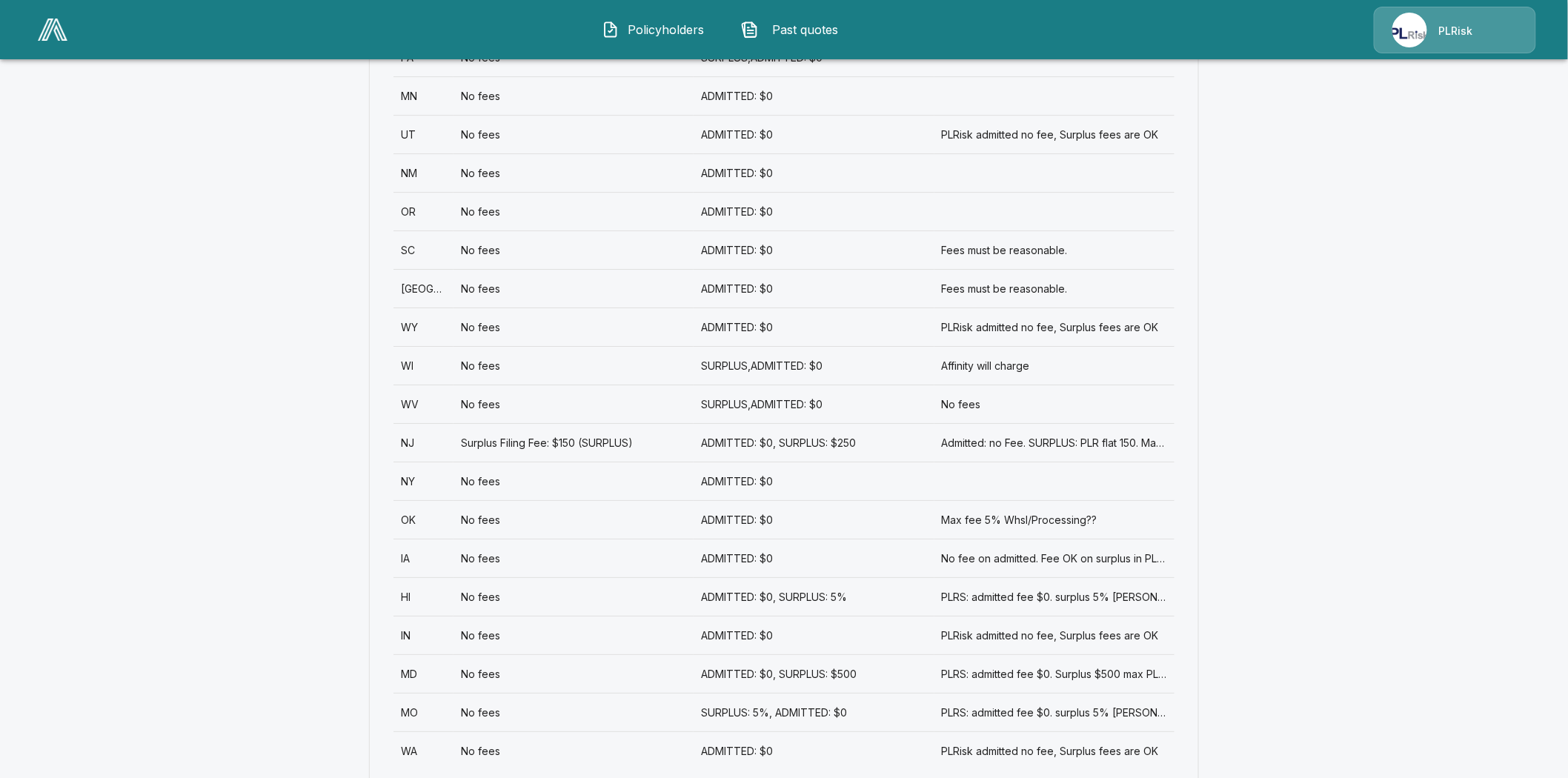
click at [417, 693] on div "MO" at bounding box center [424, 712] width 60 height 39
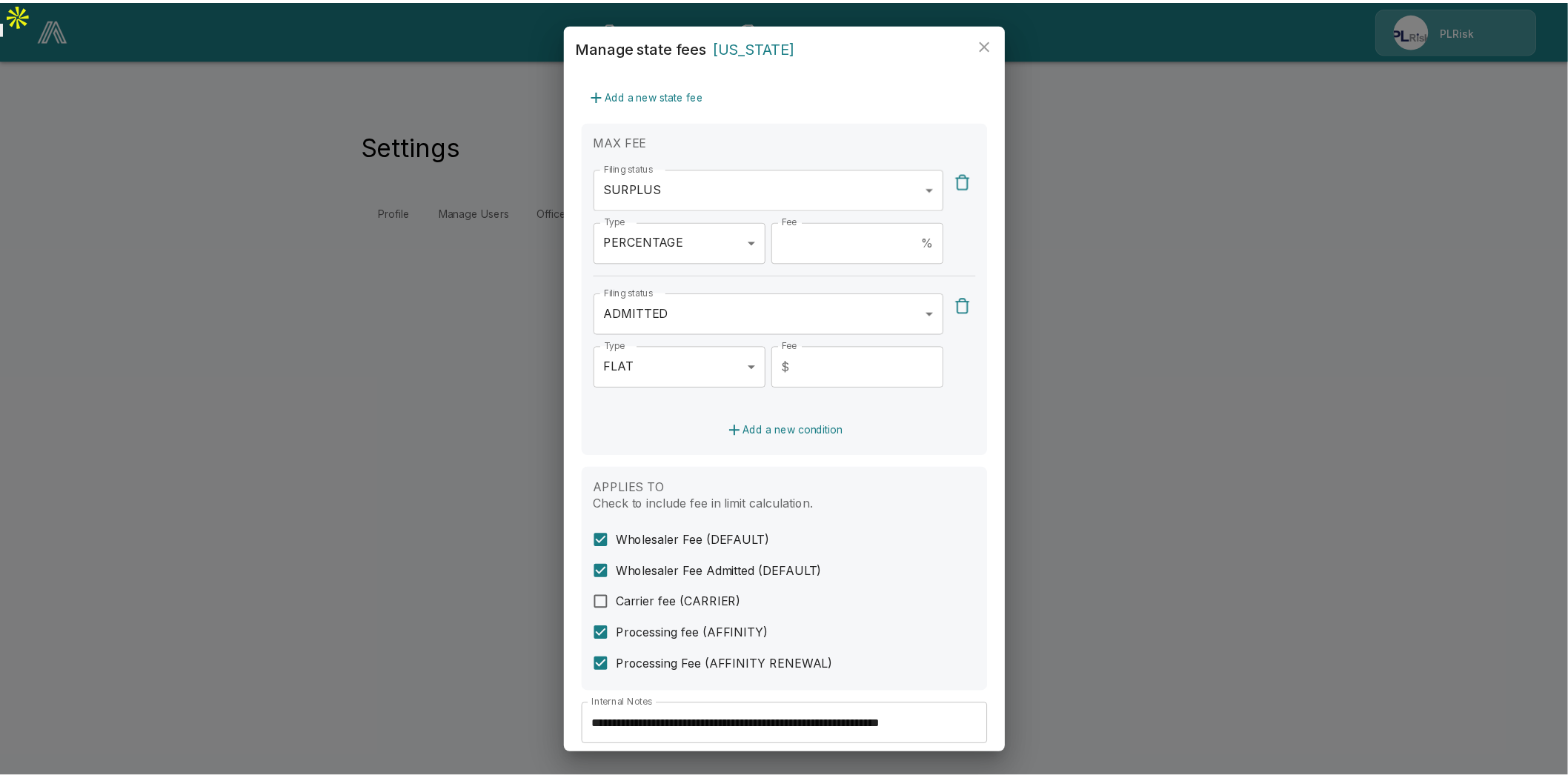
scroll to position [473, 0]
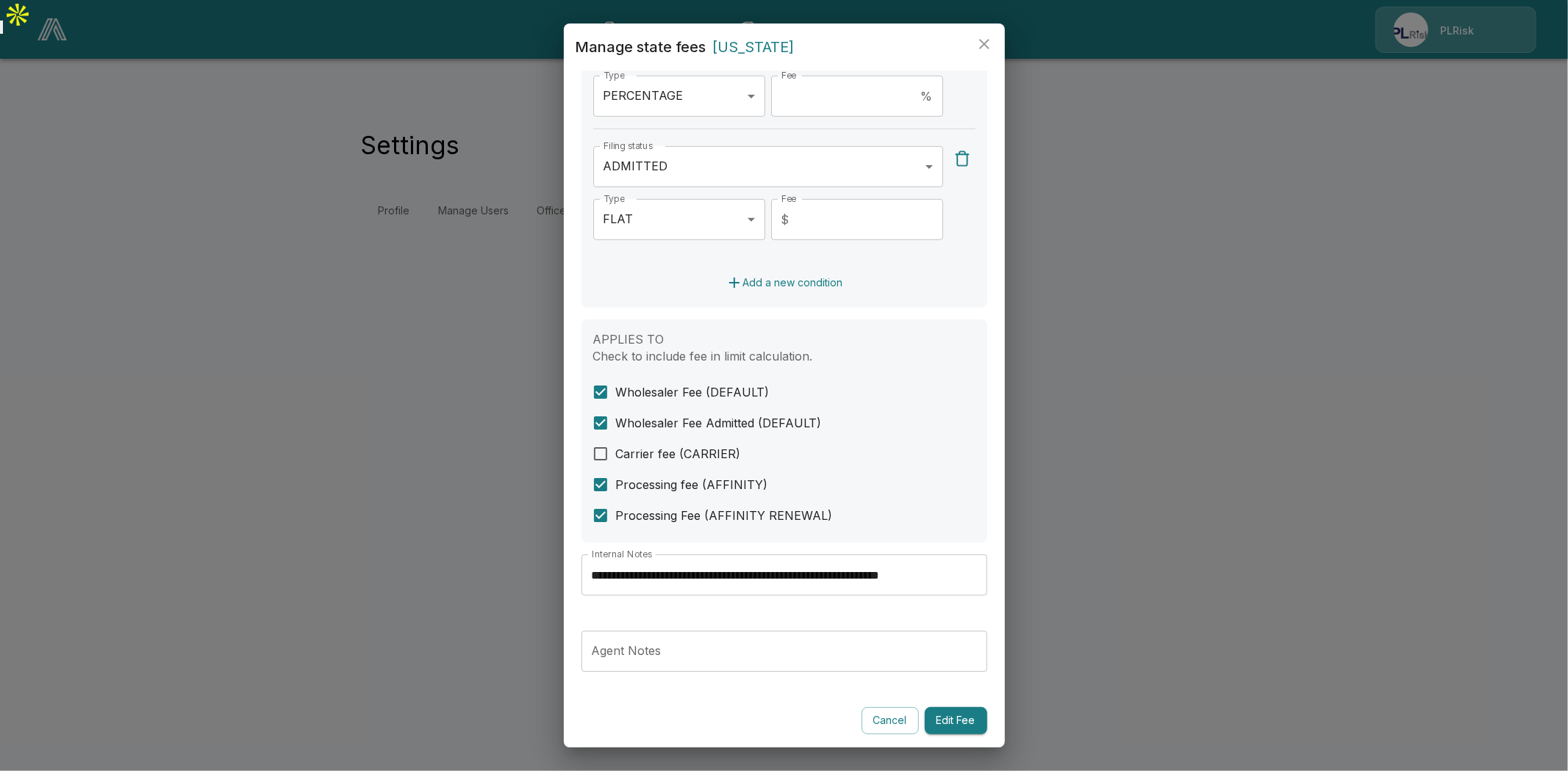
click at [845, 578] on input "**********" at bounding box center [784, 575] width 405 height 41
click at [845, 577] on input "**********" at bounding box center [784, 575] width 405 height 41
click at [981, 37] on icon "close" at bounding box center [984, 43] width 17 height 17
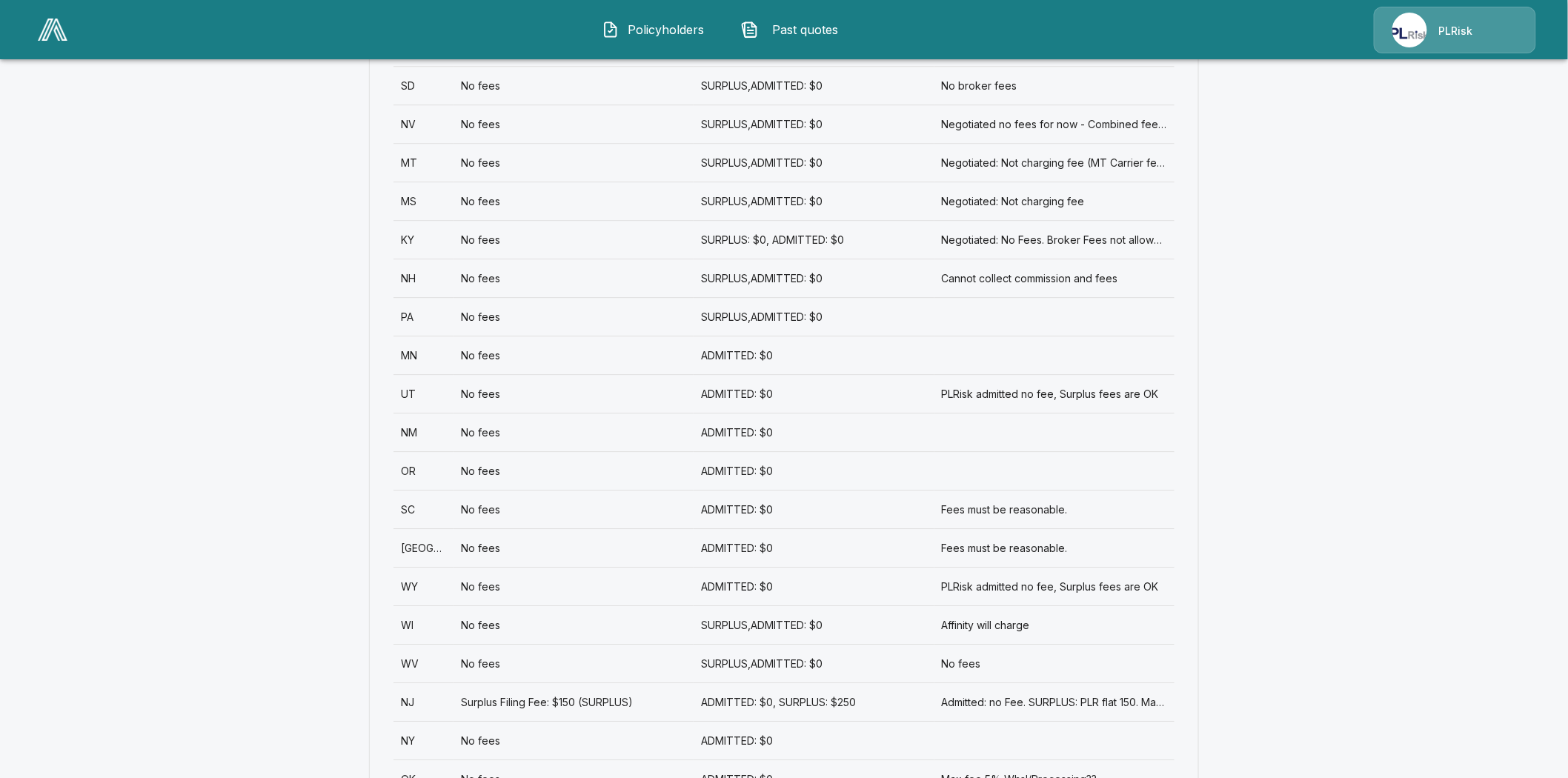
scroll to position [2010, 0]
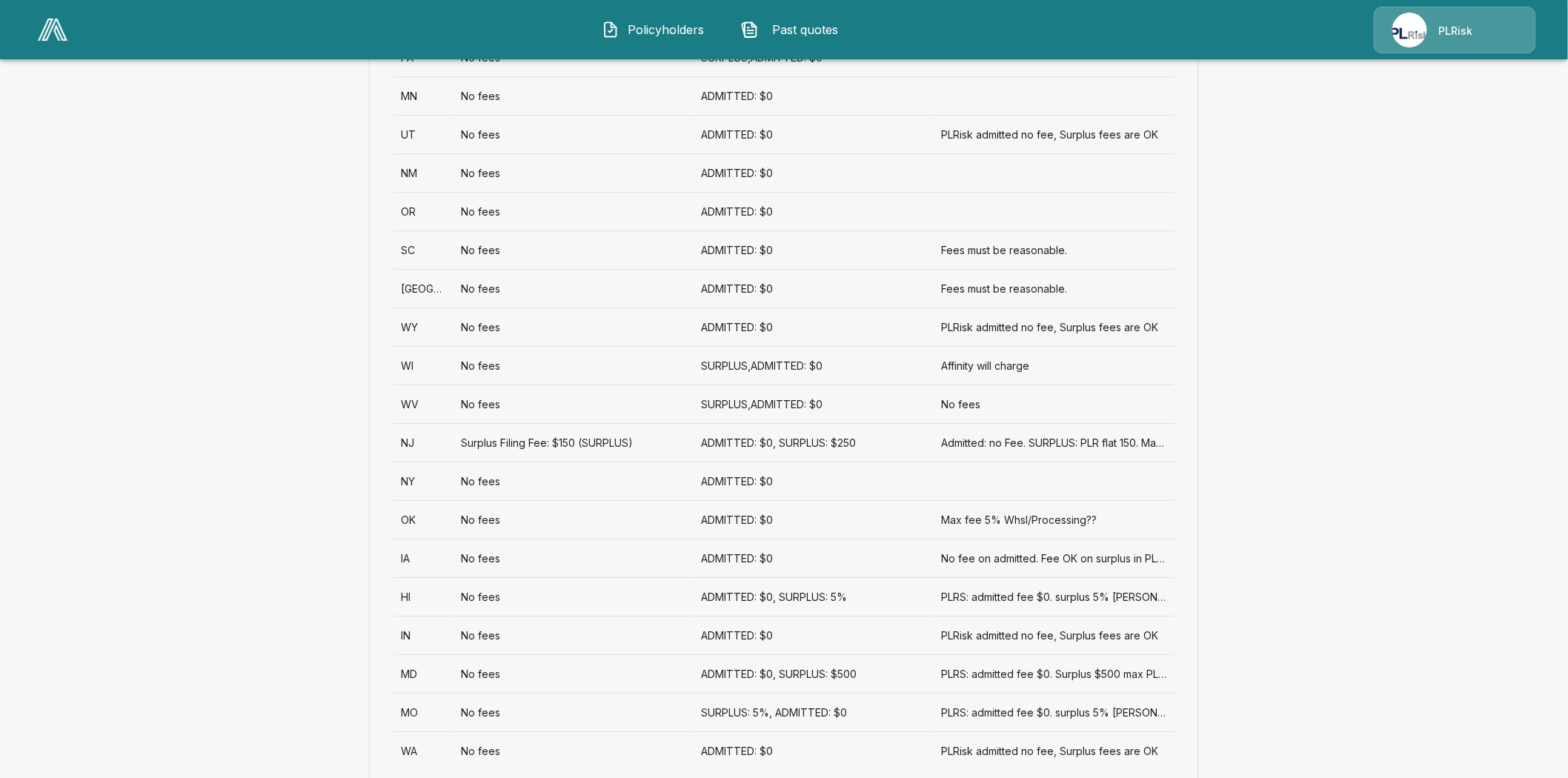
click at [415, 732] on div "WA" at bounding box center [424, 751] width 60 height 39
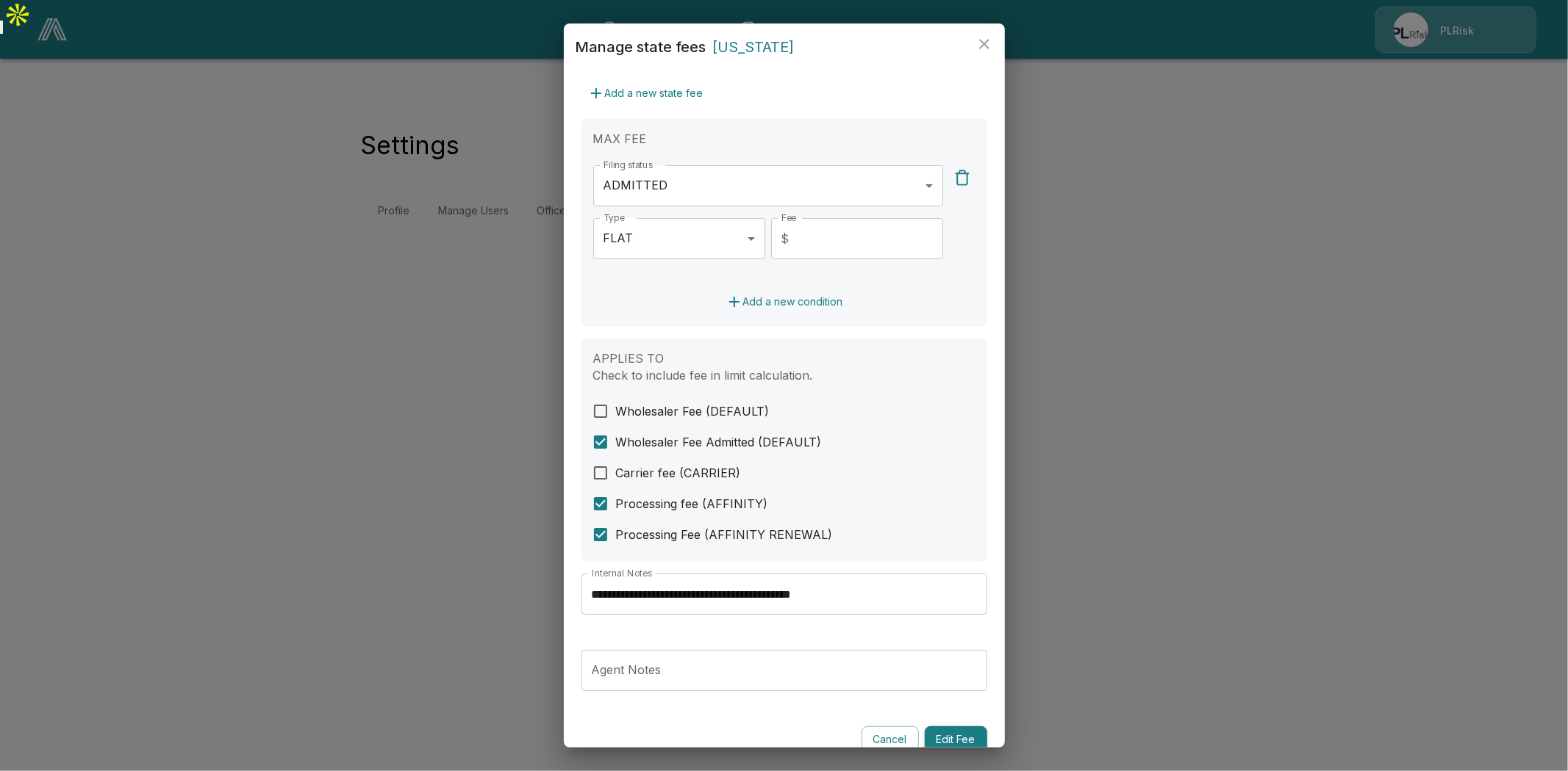
scroll to position [346, 0]
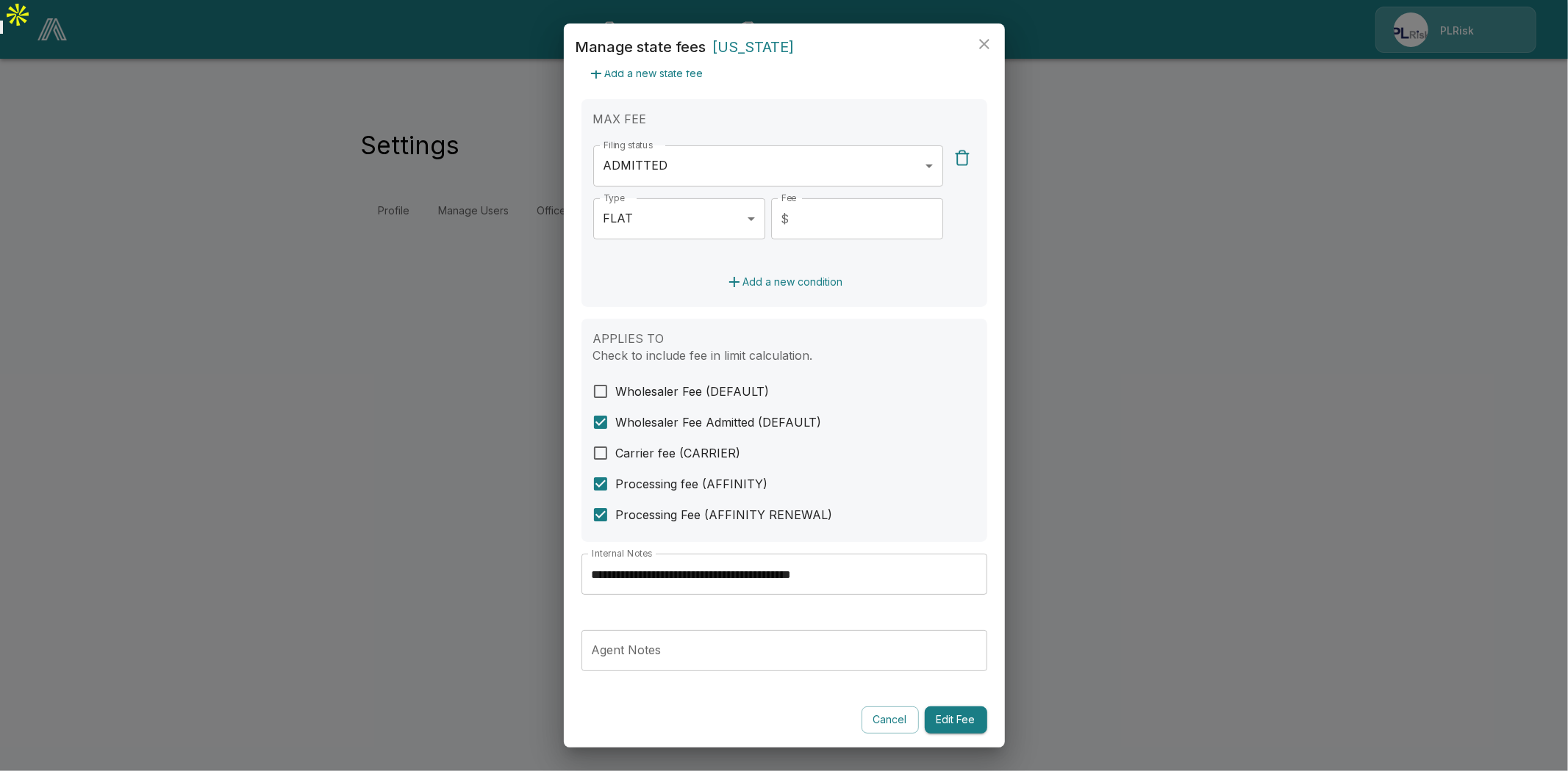
click at [798, 567] on input "**********" at bounding box center [784, 574] width 405 height 41
